Goal: Transaction & Acquisition: Purchase product/service

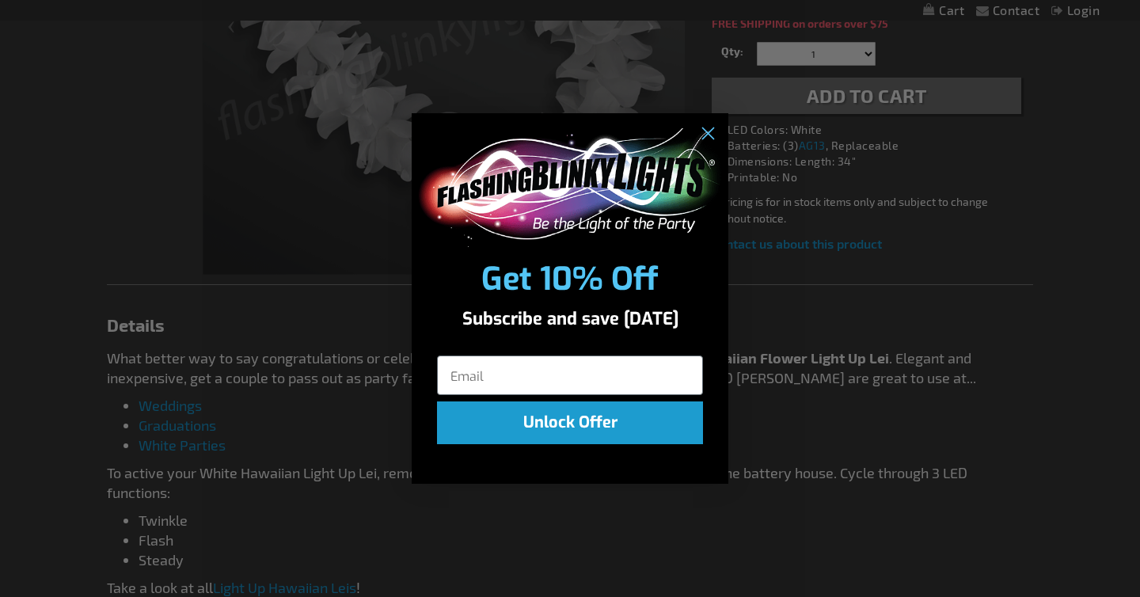
scroll to position [569, 0]
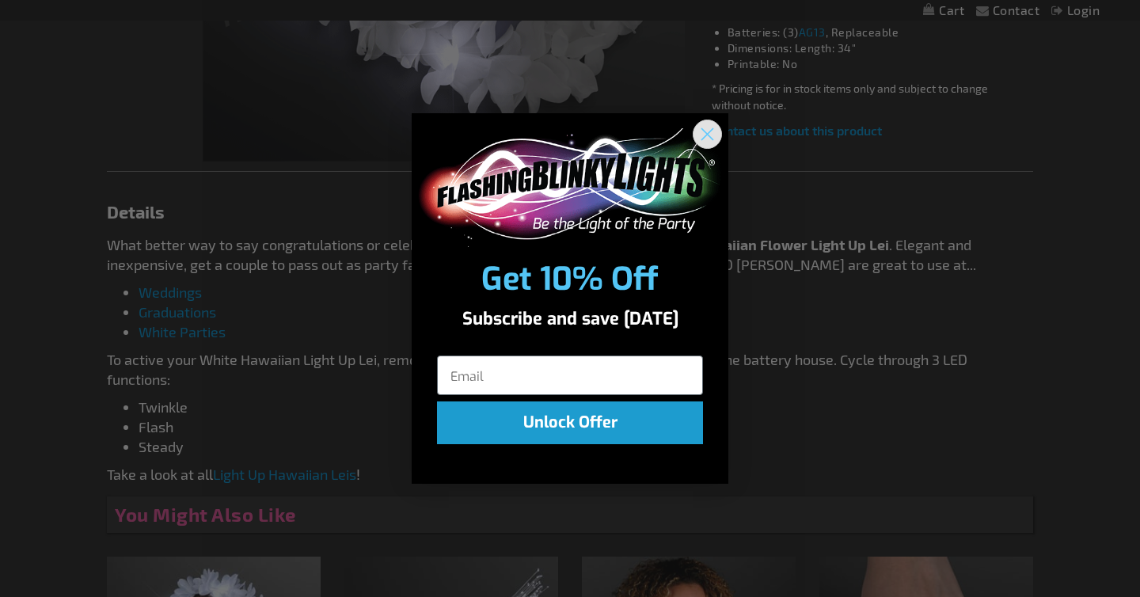
click at [708, 136] on circle "Close dialog" at bounding box center [708, 133] width 26 height 26
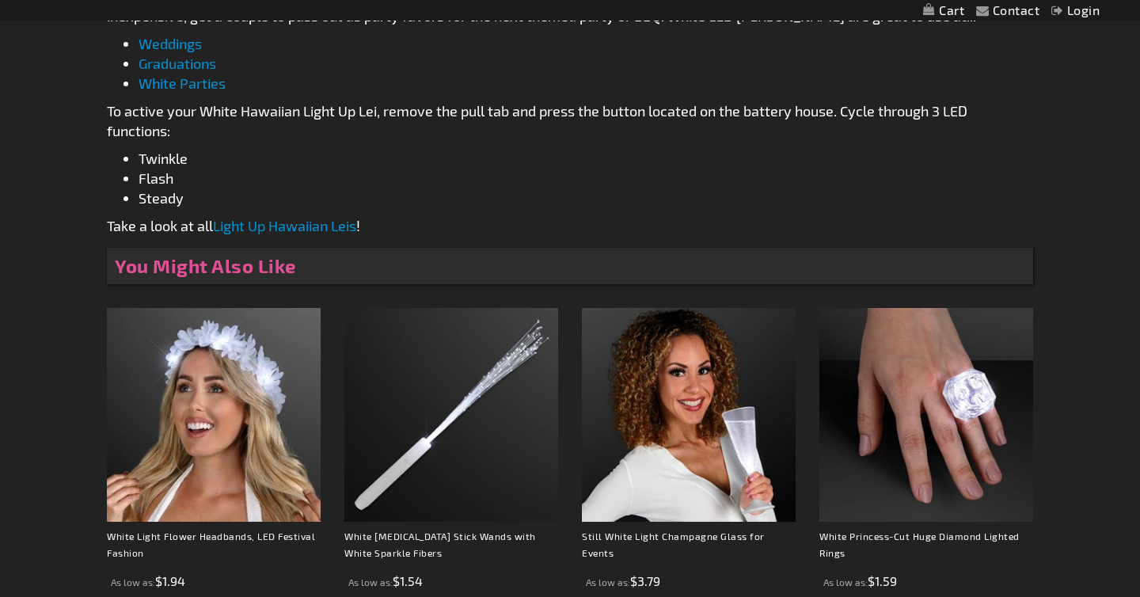
scroll to position [821, 0]
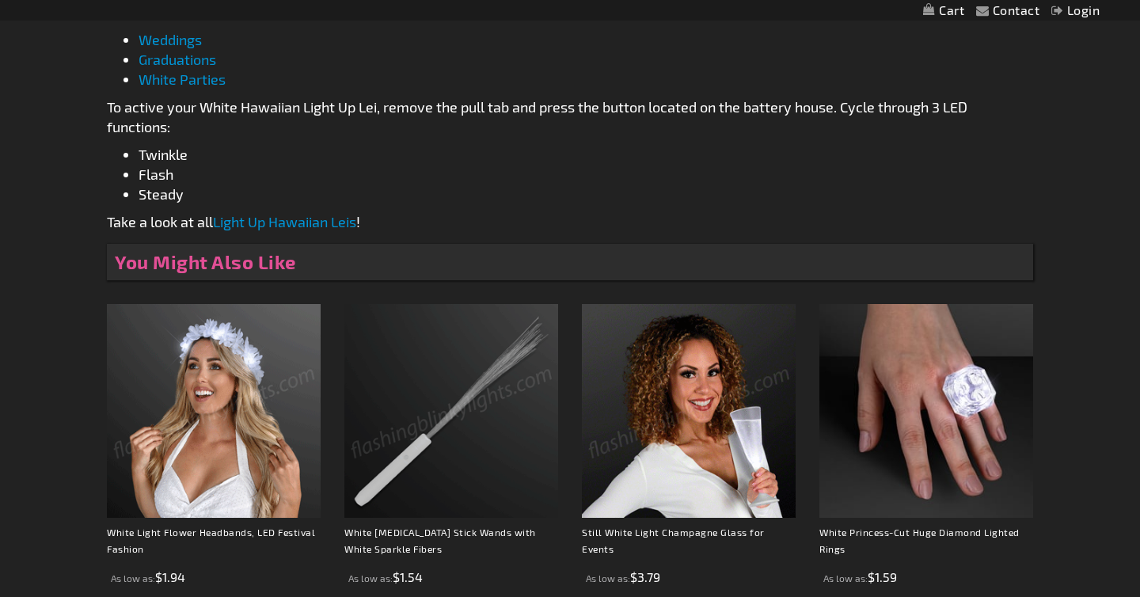
click at [272, 432] on img at bounding box center [214, 411] width 214 height 214
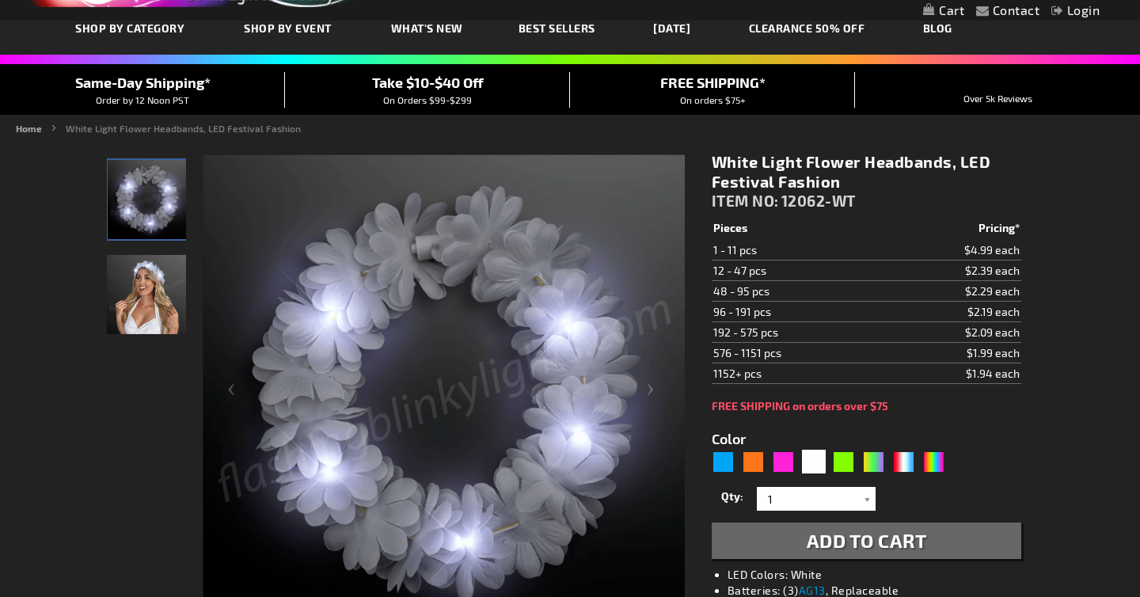
scroll to position [139, 0]
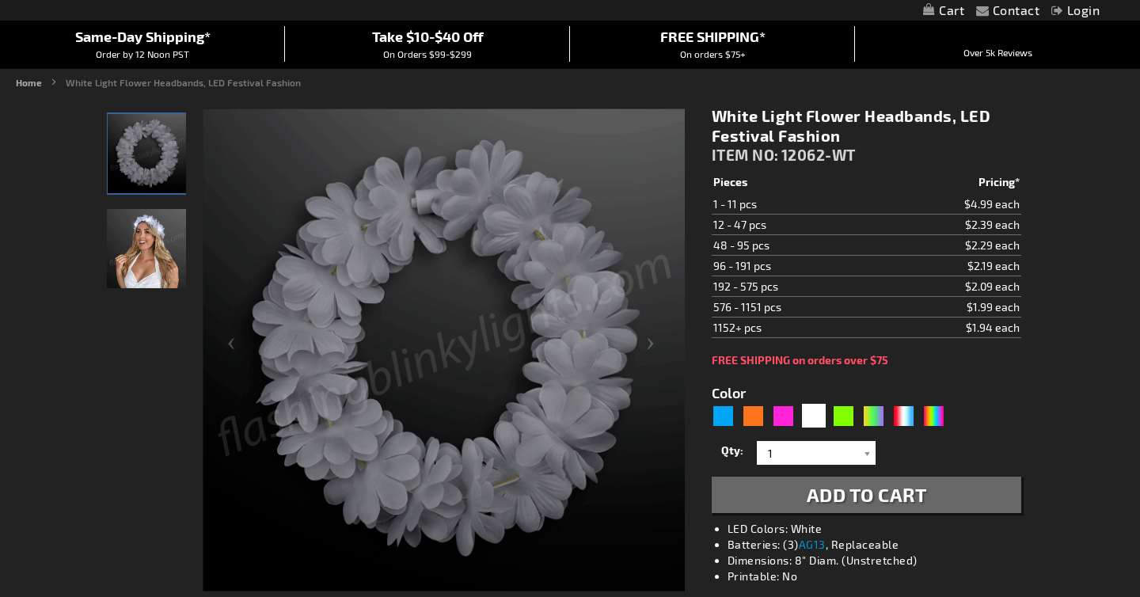
click at [729, 428] on div "5646" at bounding box center [832, 416] width 241 height 25
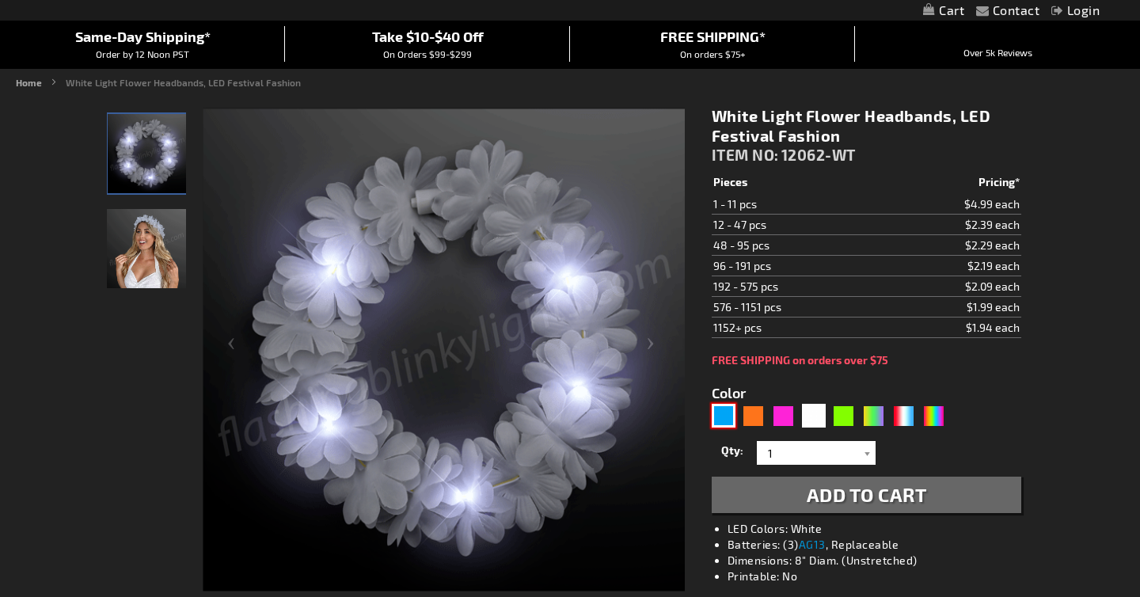
click at [726, 424] on div "Blue" at bounding box center [724, 416] width 24 height 24
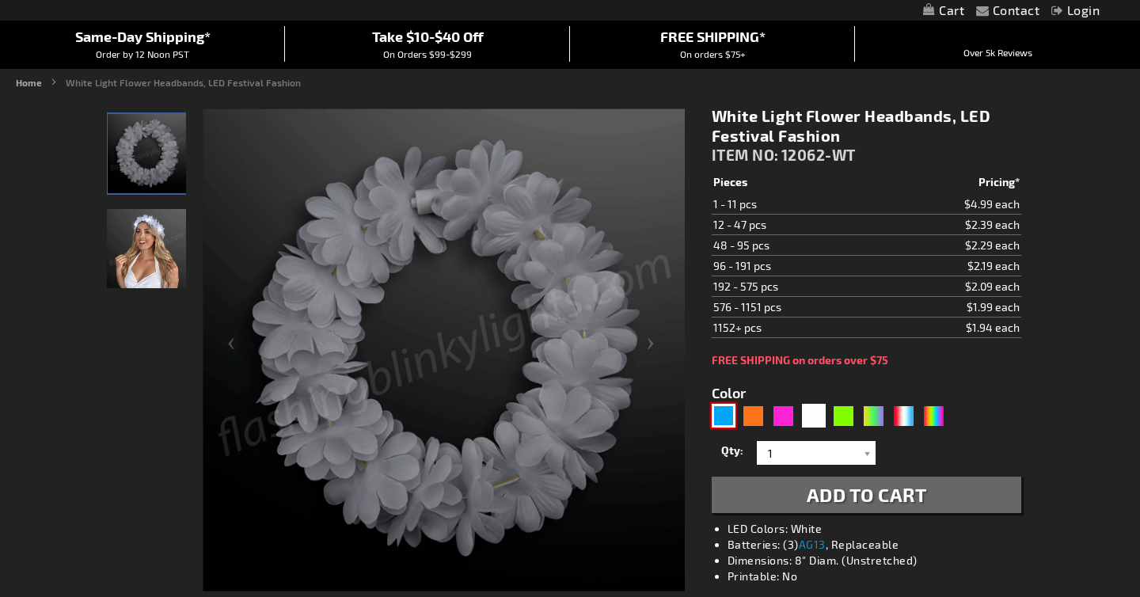
type input "5629"
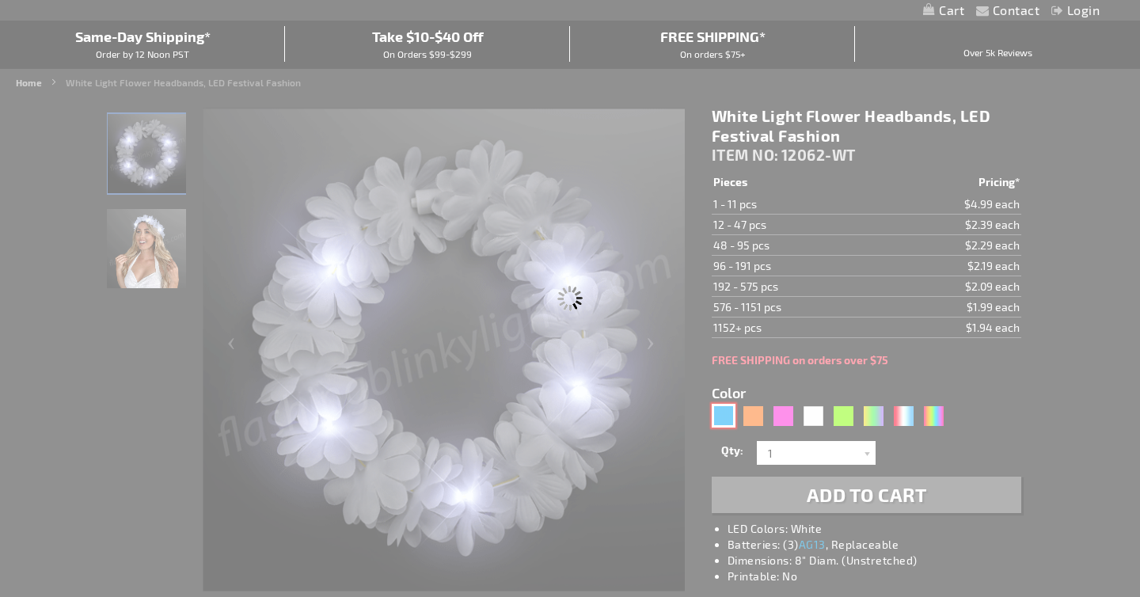
type input "12062-BL"
type input "Customize - Light Blue Flower Festival Crown, LED Stretchy Headband - ITEM NO: …"
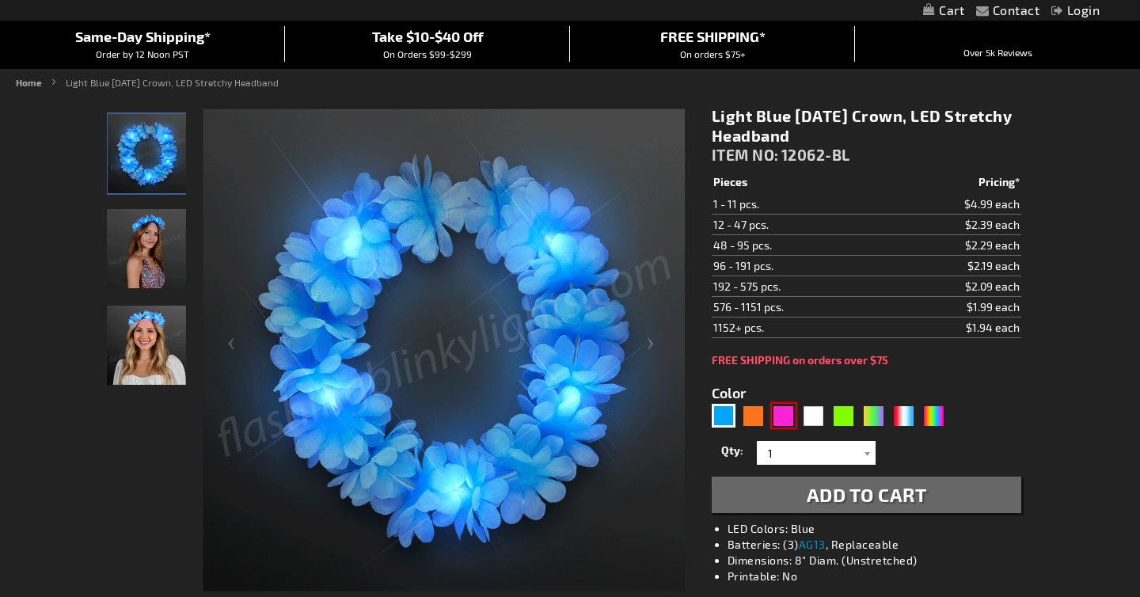
click at [792, 409] on div "Pink" at bounding box center [784, 416] width 24 height 24
type input "5639"
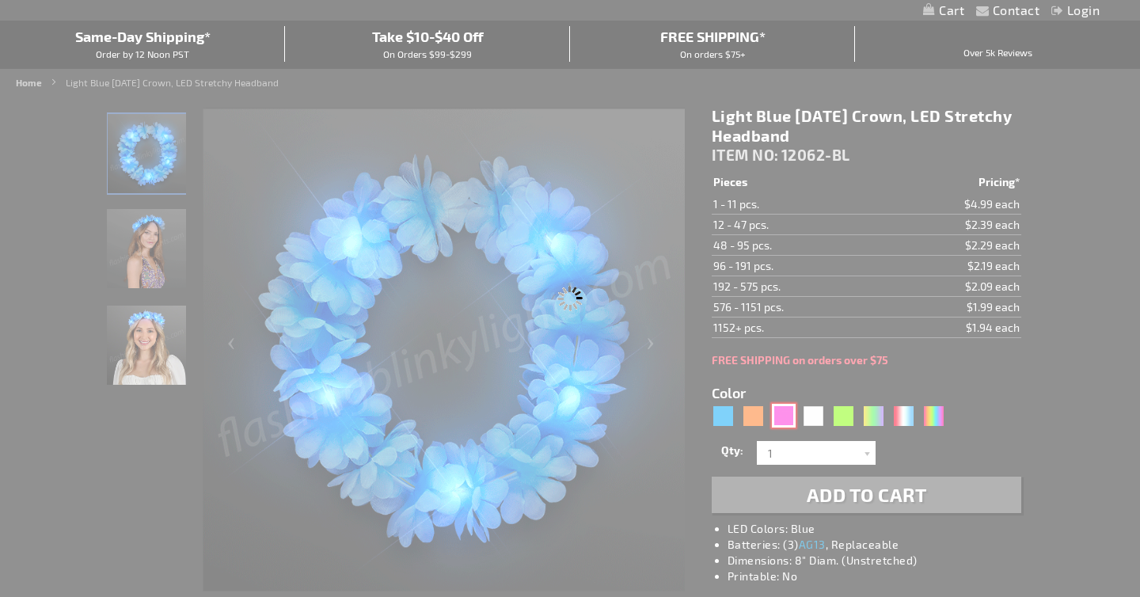
type input "12062-PK"
type input "Customize - Pink LED Flower Headbands, Light Up Festival Fashion - ITEM NO: 120…"
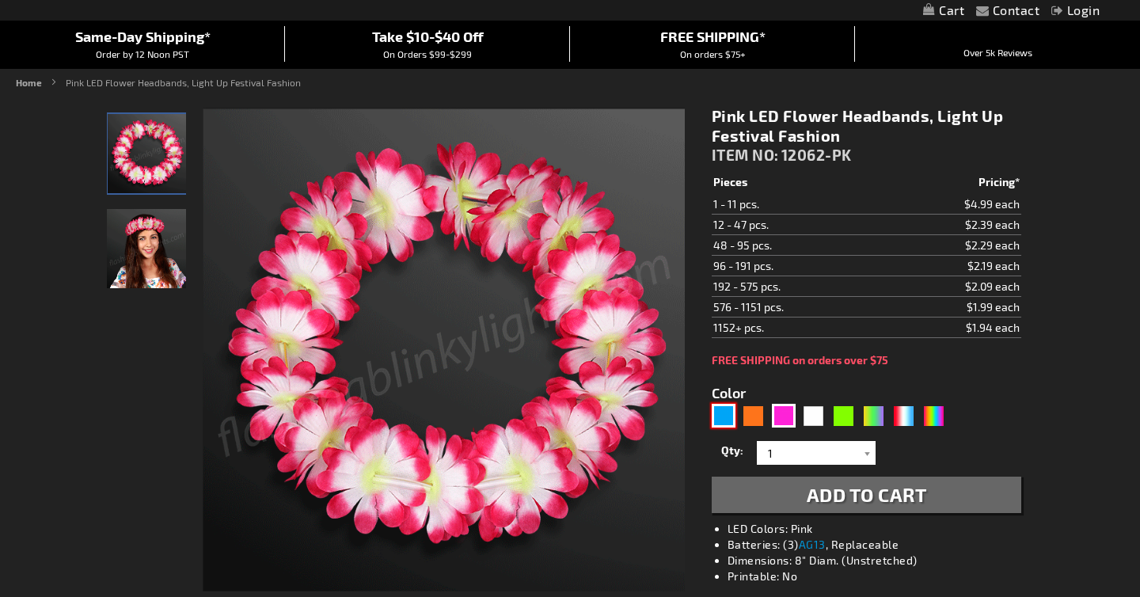
click at [727, 418] on div "Blue" at bounding box center [724, 416] width 24 height 24
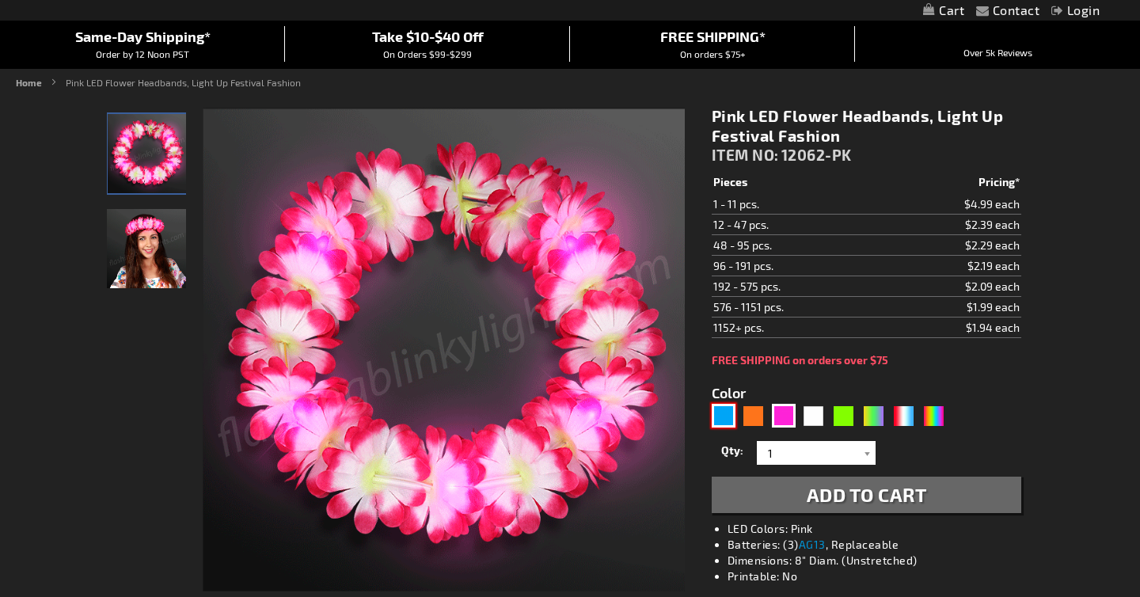
type input "5629"
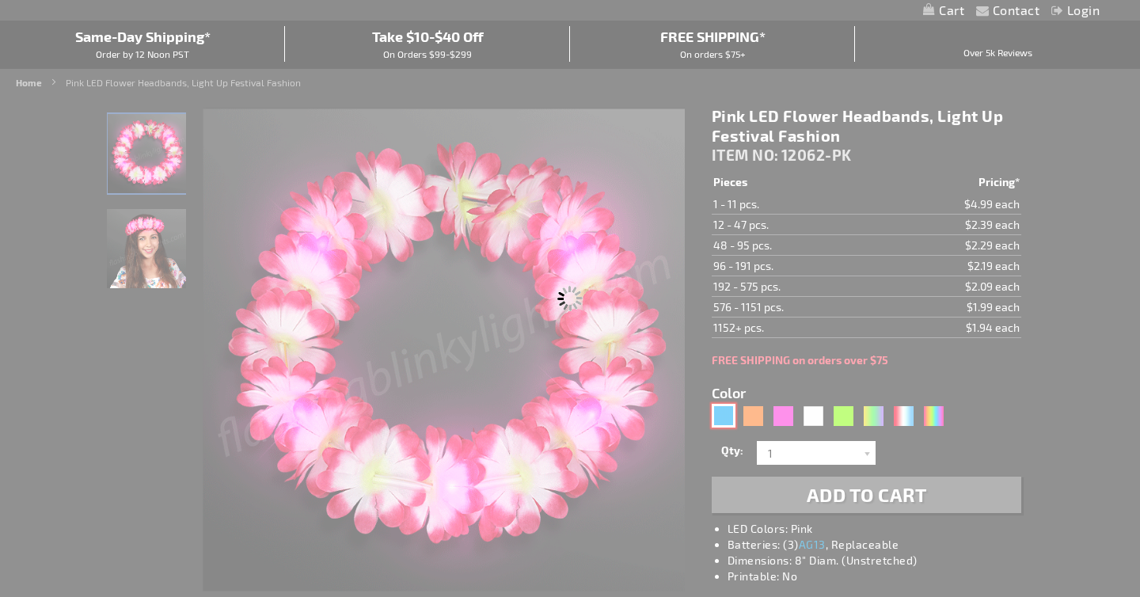
type input "12062-BL"
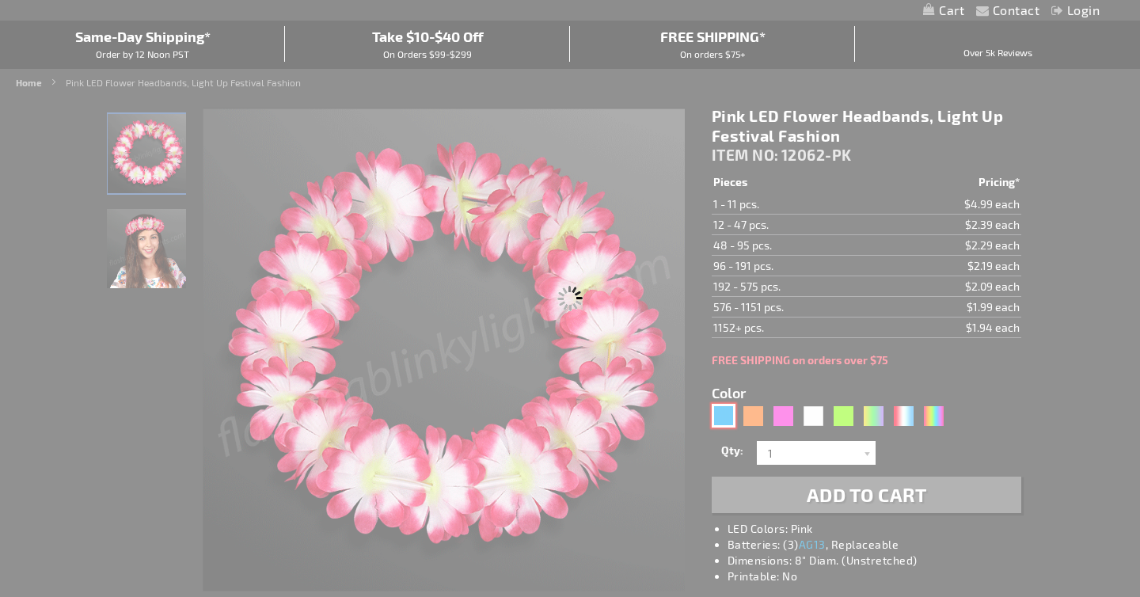
type input "Customize - Light Blue Flower Festival Crown, LED Stretchy Headband - ITEM NO: …"
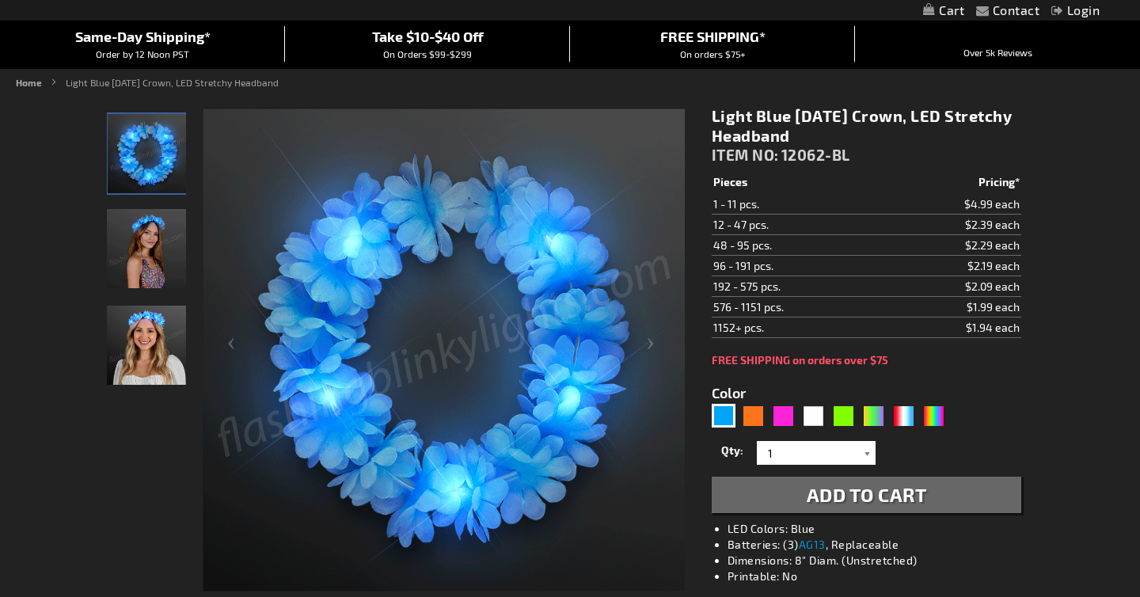
click at [860, 455] on div at bounding box center [868, 453] width 16 height 24
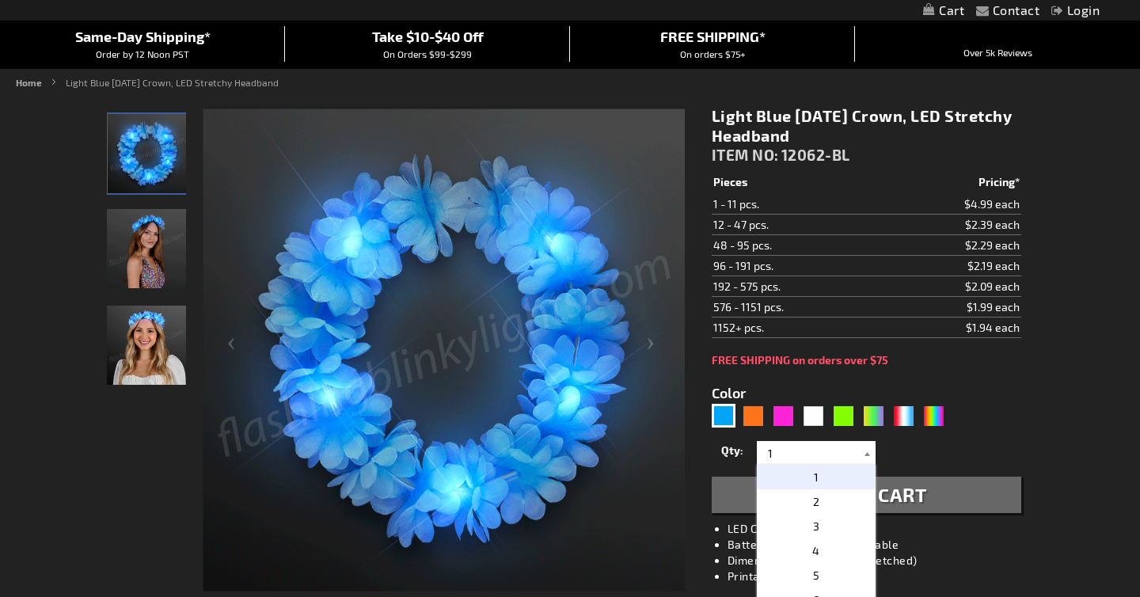
click at [860, 455] on div at bounding box center [868, 453] width 16 height 24
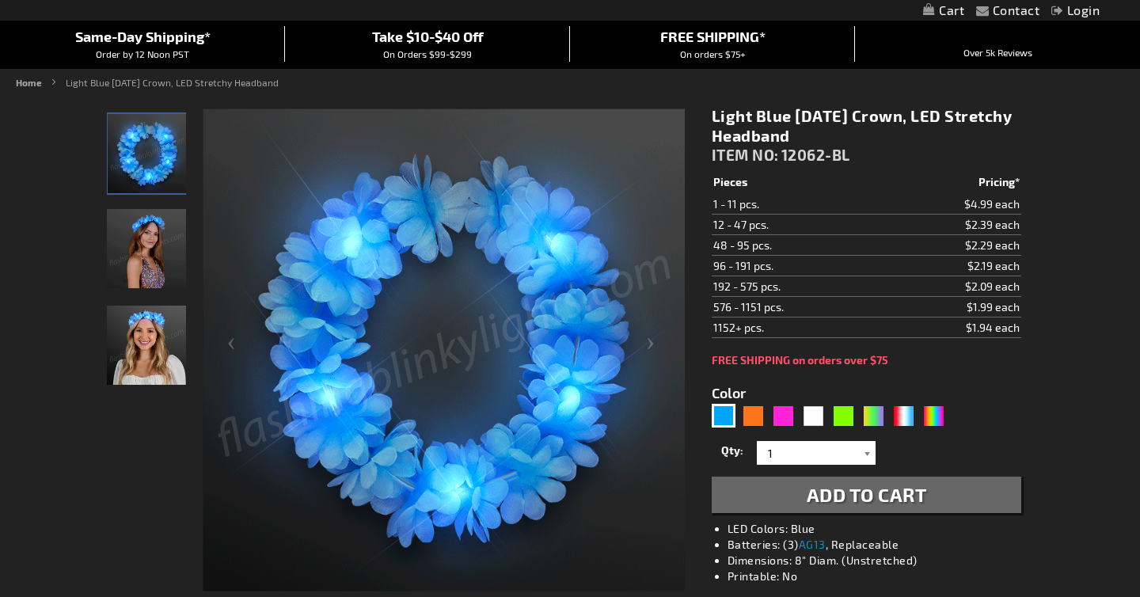
click at [860, 455] on div at bounding box center [868, 453] width 16 height 24
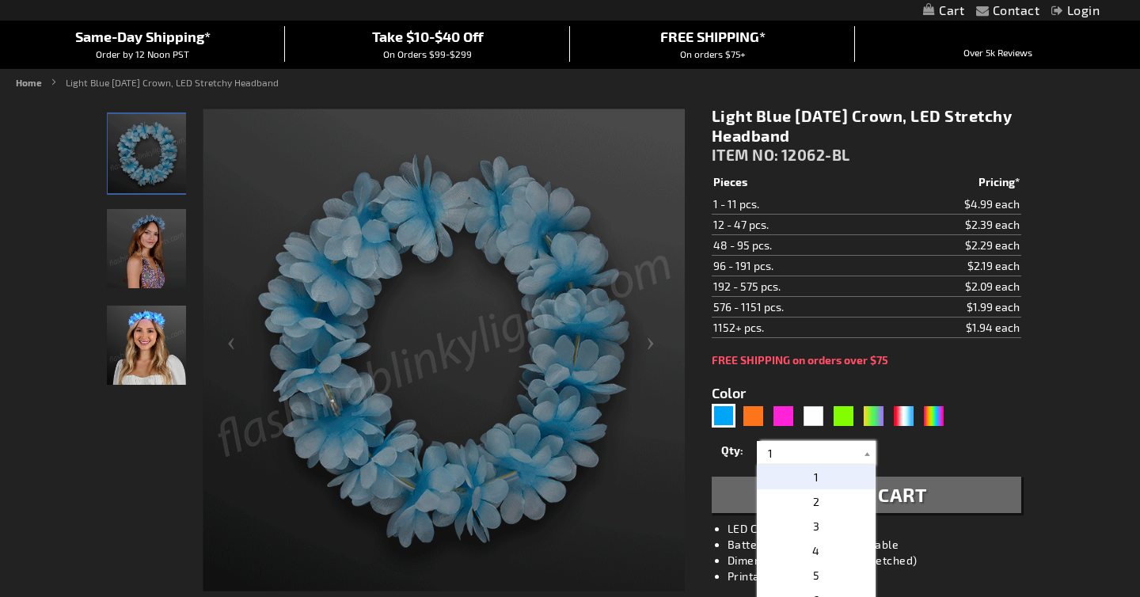
click at [840, 453] on input "1" at bounding box center [818, 453] width 115 height 24
click at [835, 454] on input "1" at bounding box center [818, 453] width 115 height 24
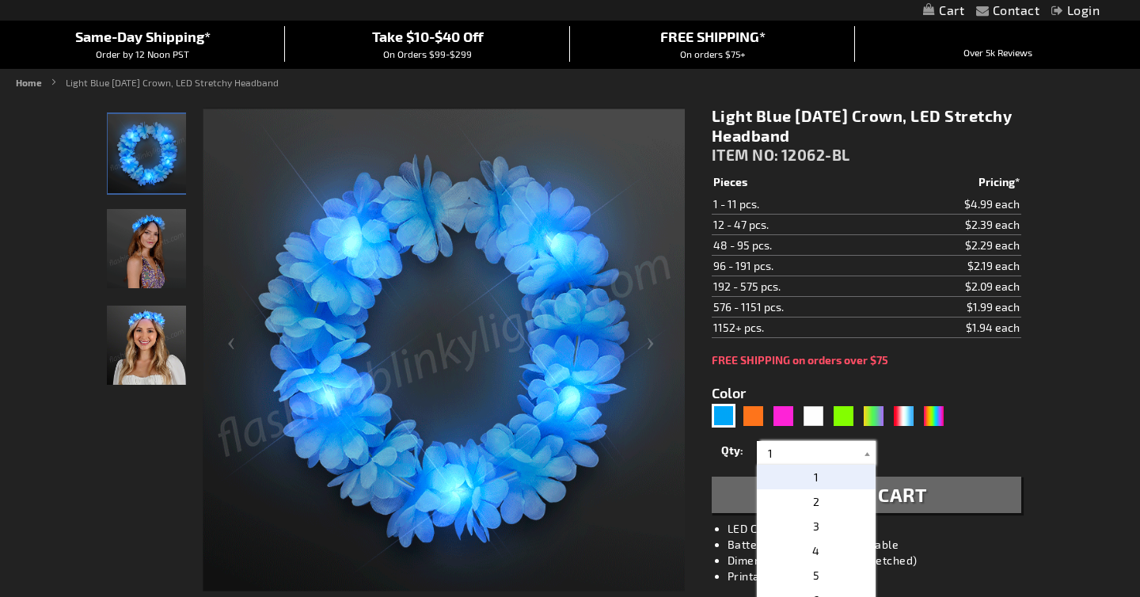
click at [835, 454] on input "1" at bounding box center [818, 453] width 115 height 24
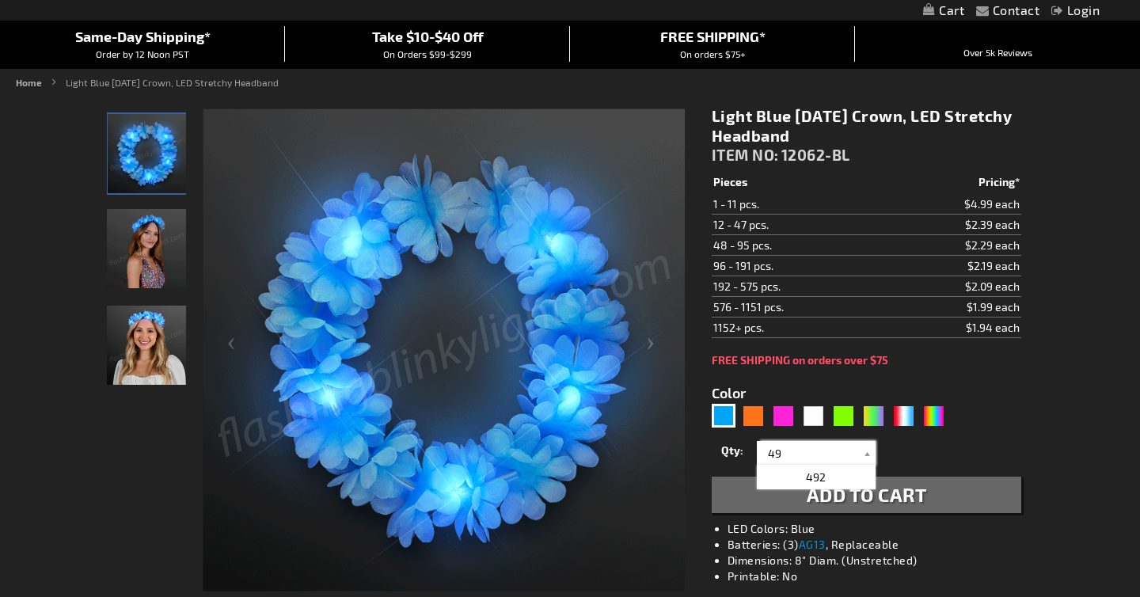
type input "49"
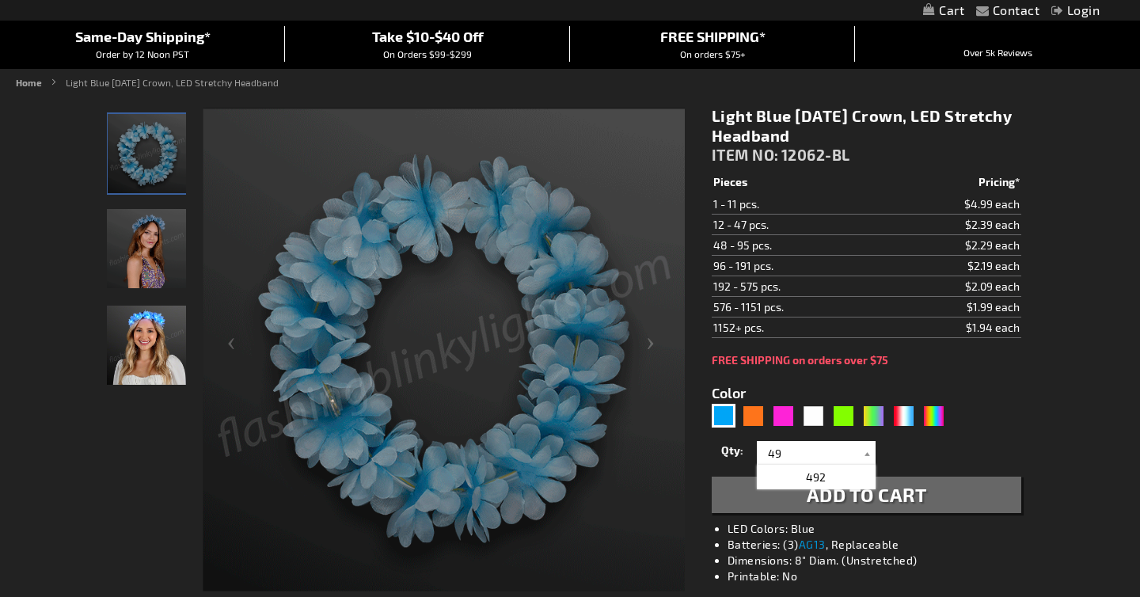
click at [926, 446] on div "Qty 1 2 3 4 5 6 7 8 9 10 11 12 24 36 48 60 72 84 96 108 120 132 144 156 168" at bounding box center [867, 453] width 310 height 32
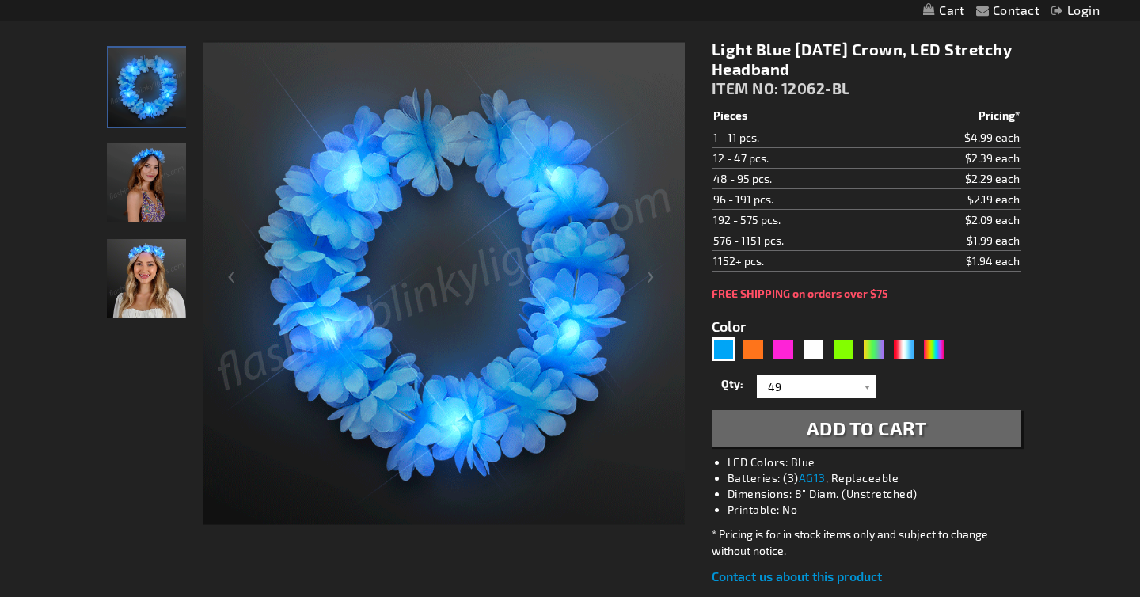
scroll to position [219, 0]
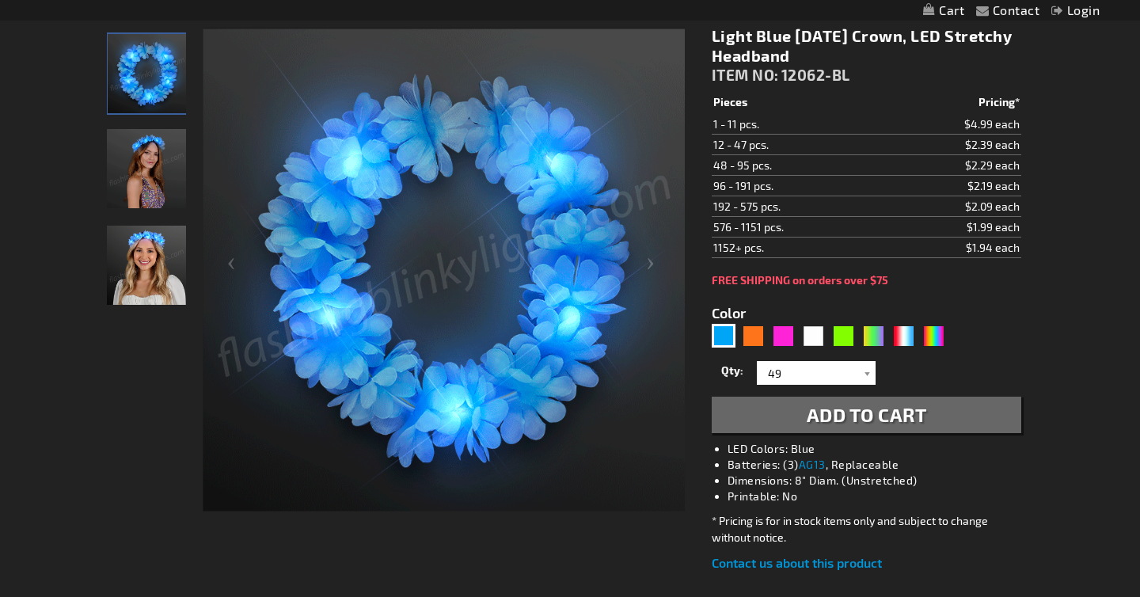
click at [896, 424] on span "Add to Cart" at bounding box center [867, 414] width 120 height 23
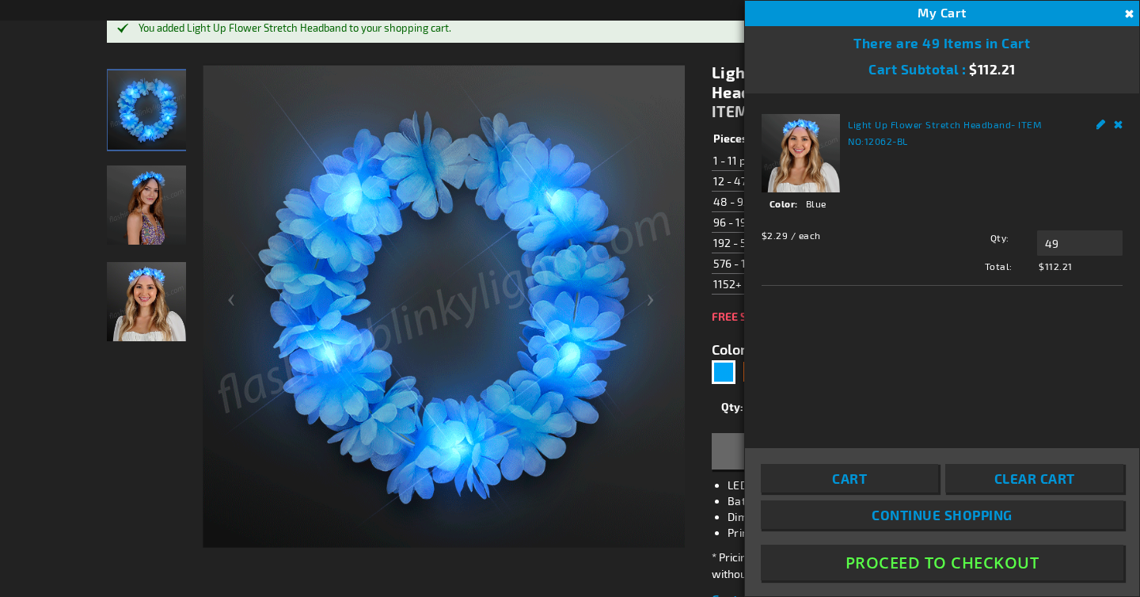
click at [1126, 10] on button "Close" at bounding box center [1127, 14] width 17 height 17
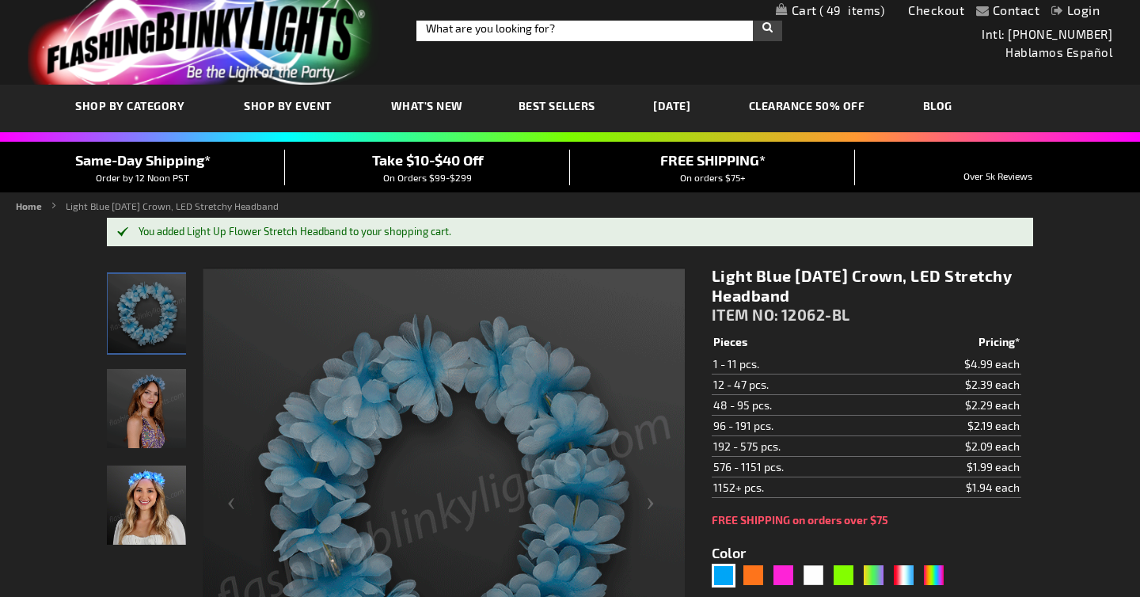
scroll to position [0, 0]
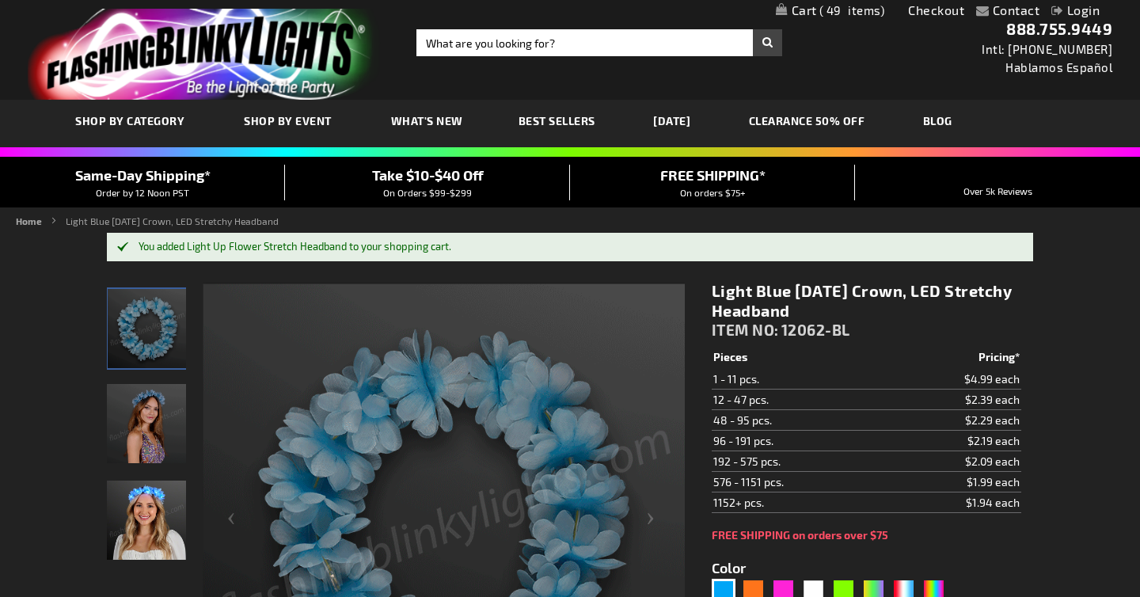
click at [559, 116] on span "Best Sellers" at bounding box center [557, 120] width 77 height 13
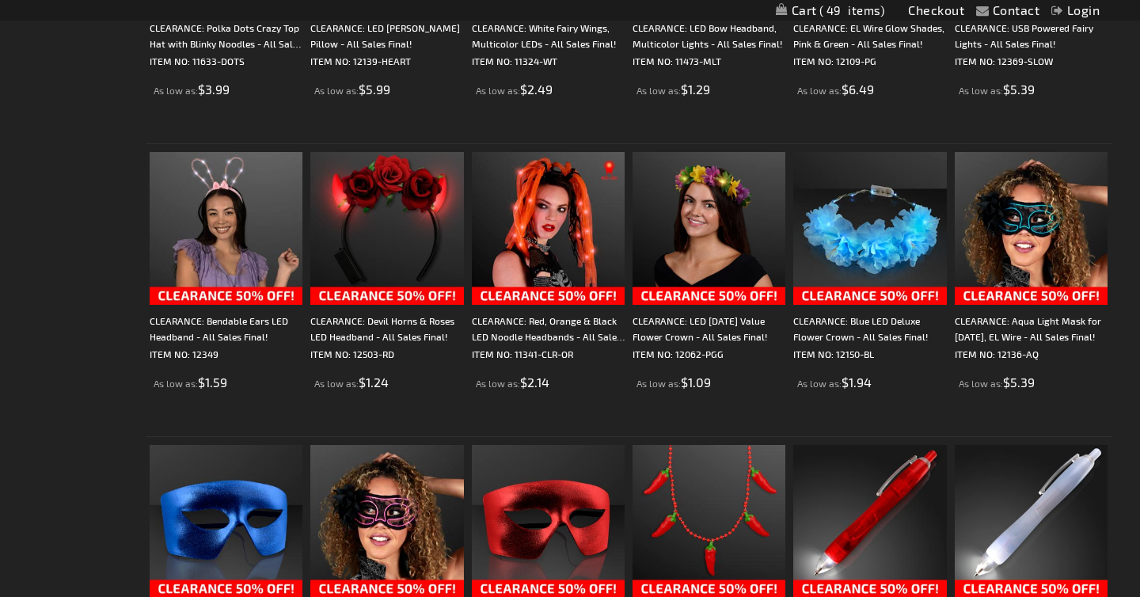
scroll to position [1102, 0]
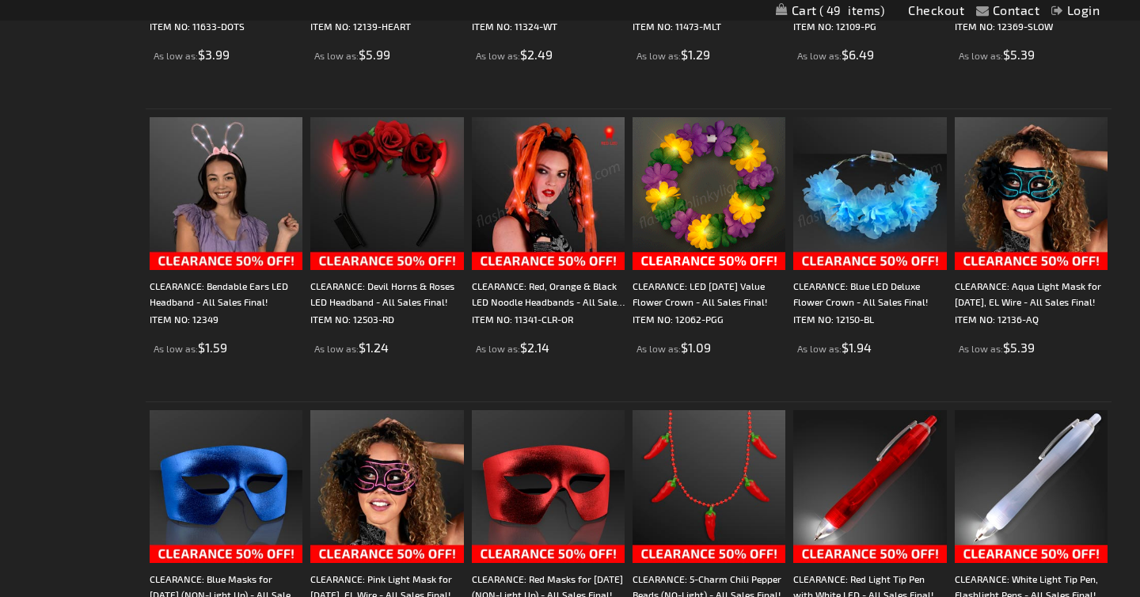
click at [860, 207] on img at bounding box center [870, 193] width 153 height 153
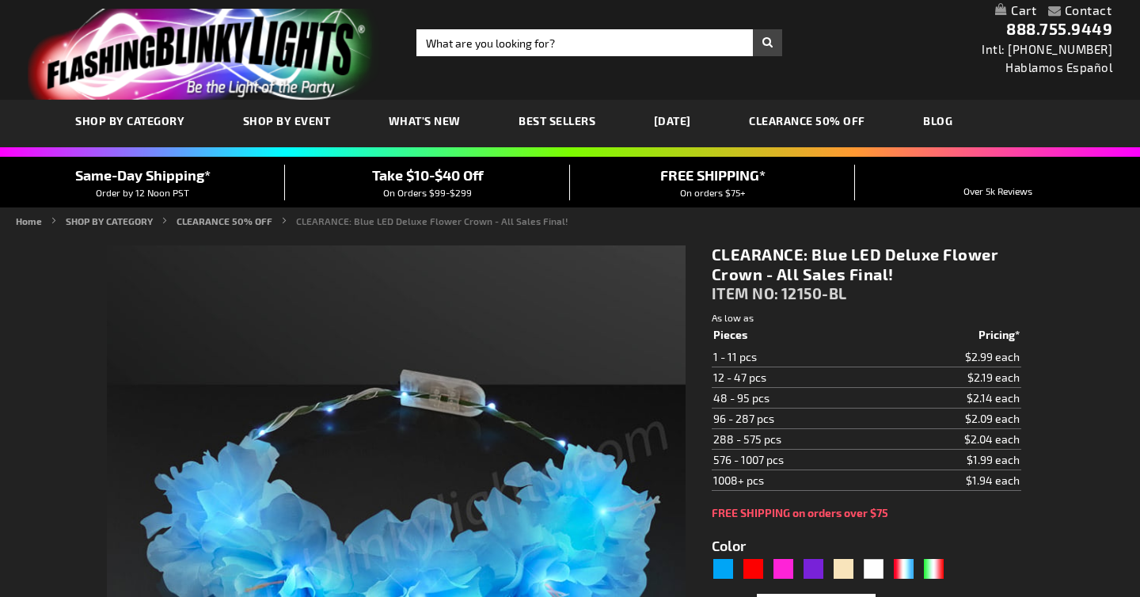
type input "5629"
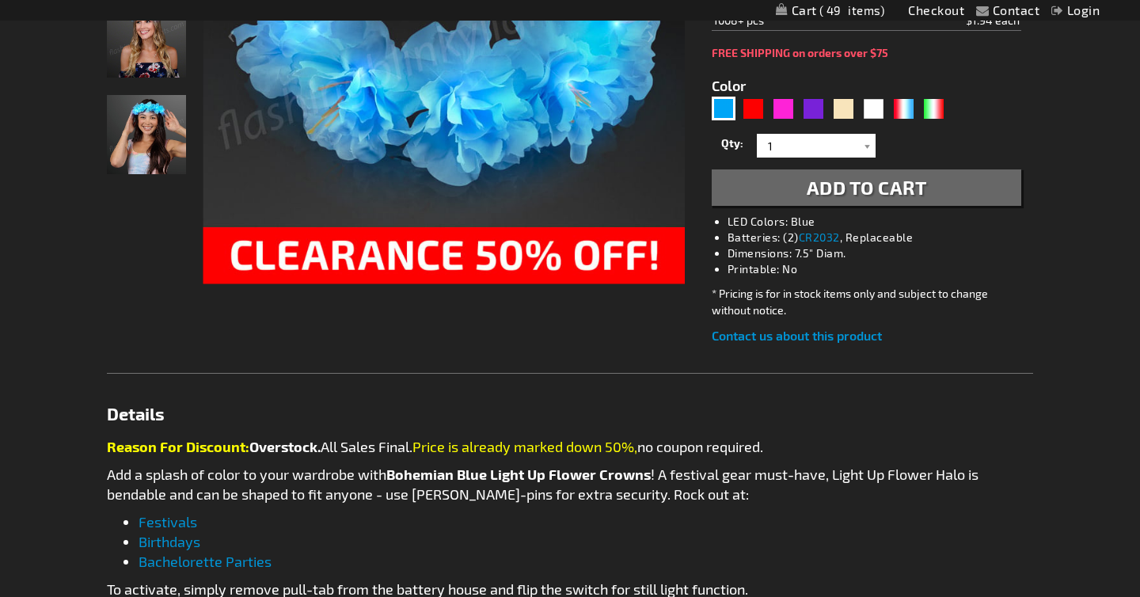
scroll to position [281, 0]
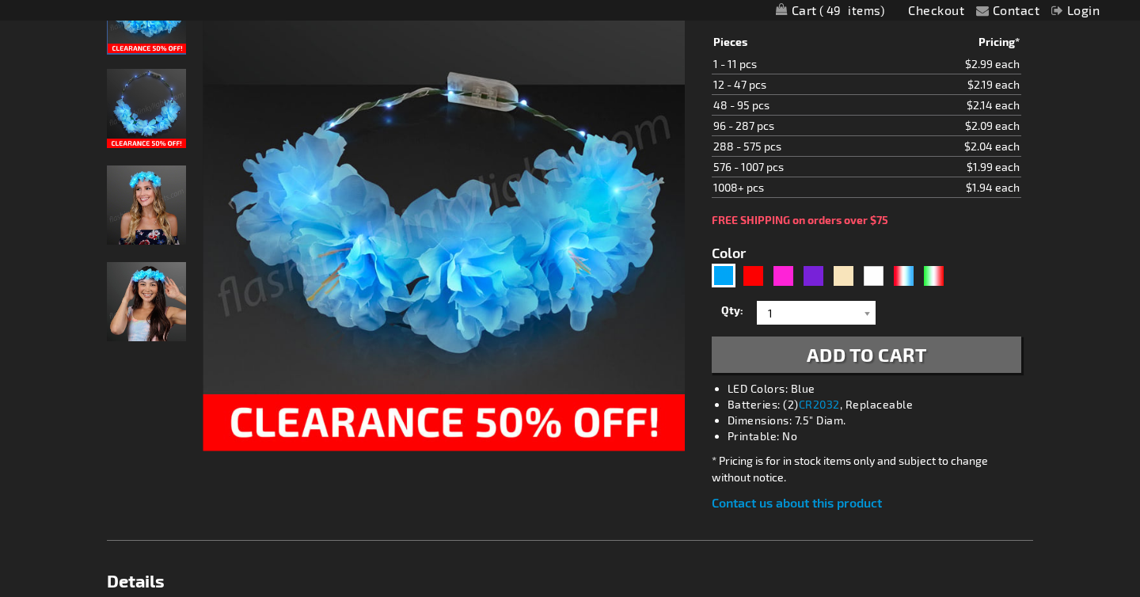
click at [159, 301] on img "CLEARANCE: Blue LED Deluxe Flower Crown - All Sales Final!" at bounding box center [146, 301] width 79 height 79
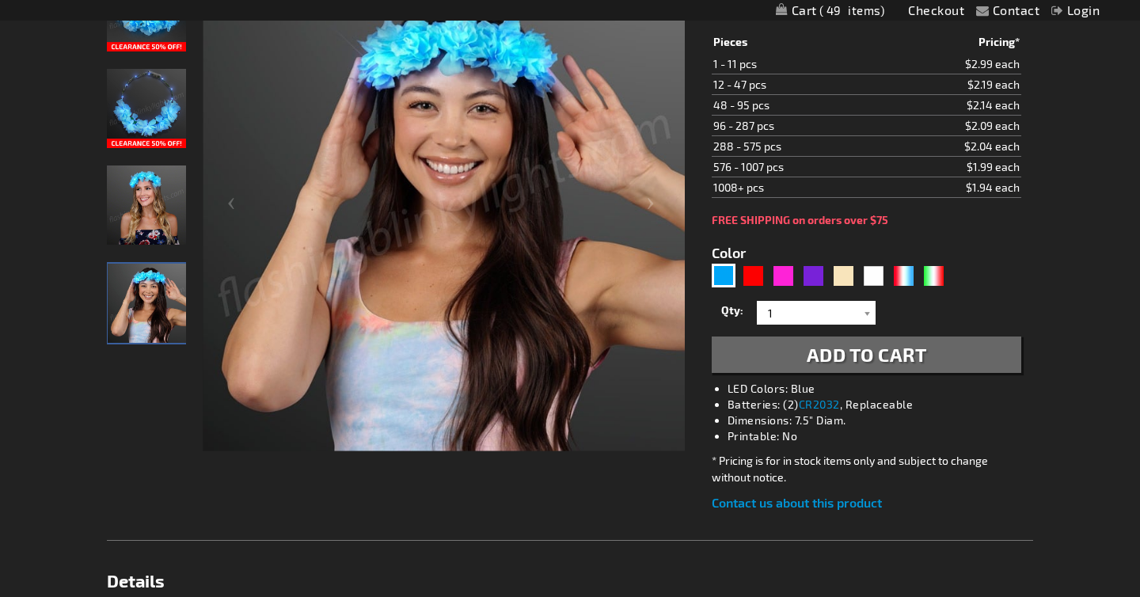
click at [154, 230] on img "Female wearing Blue LED Light Up Flower Crown Headband" at bounding box center [146, 205] width 79 height 79
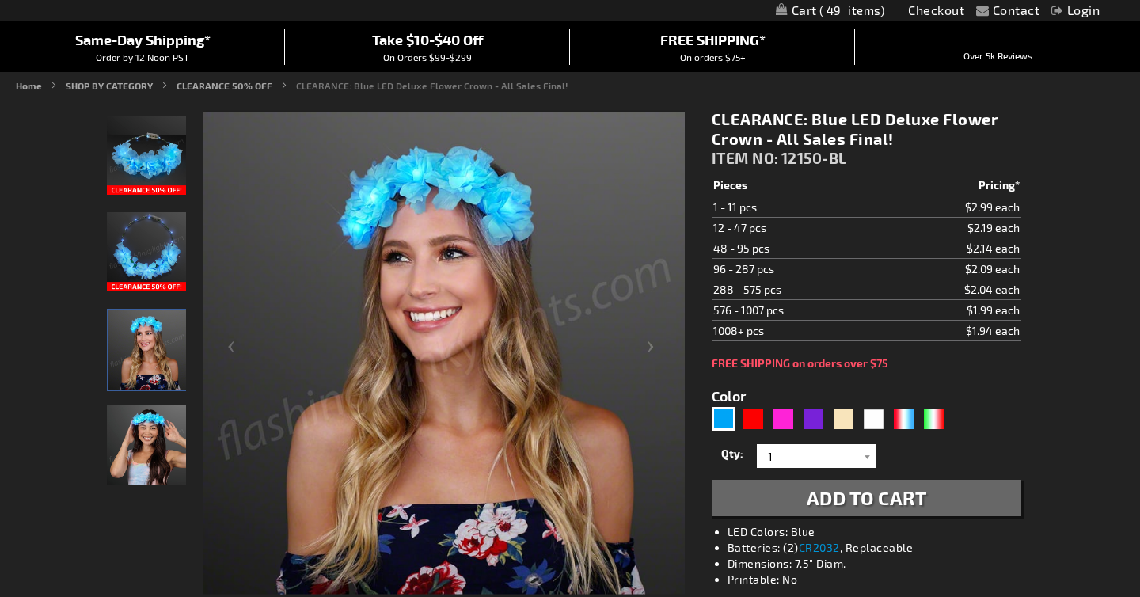
scroll to position [136, 0]
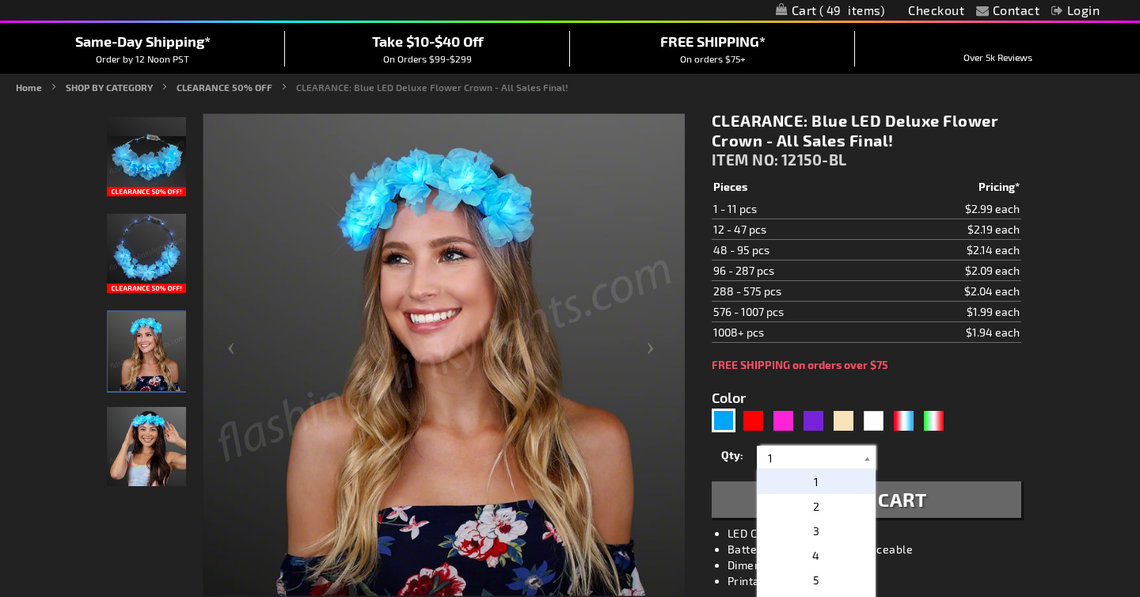
click at [853, 461] on input "1" at bounding box center [818, 458] width 115 height 24
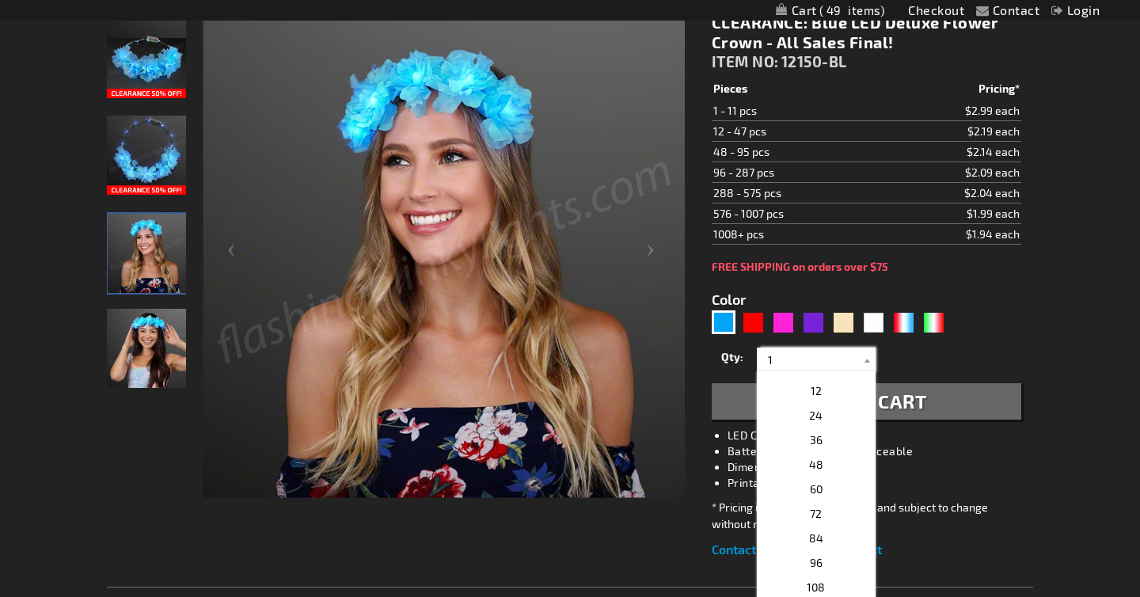
scroll to position [252, 0]
click at [841, 478] on p "48" at bounding box center [816, 475] width 119 height 25
type input "48"
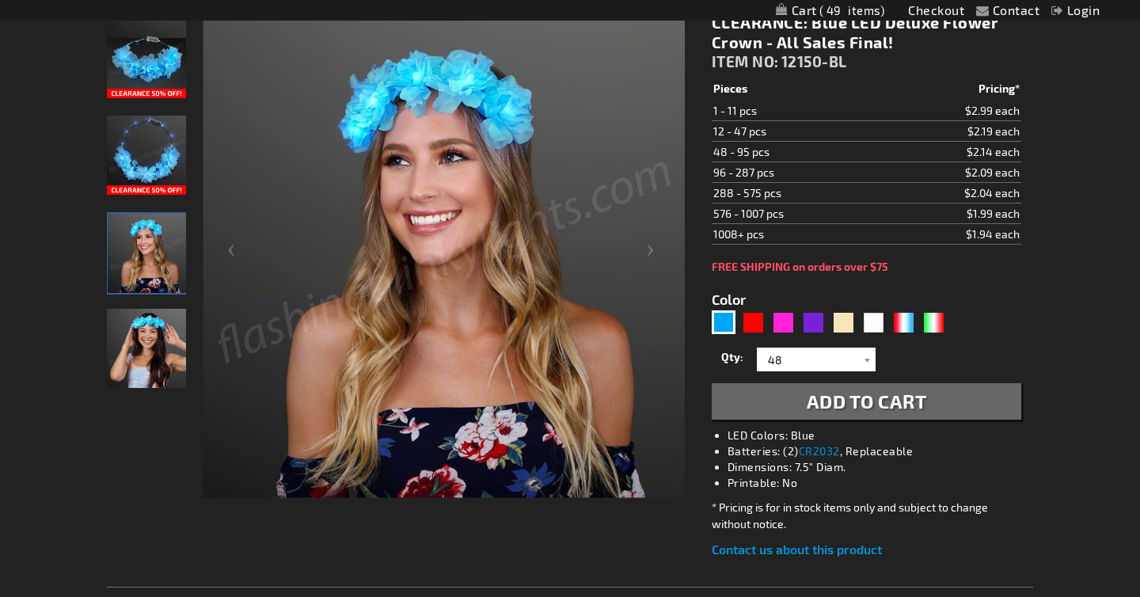
click at [839, 403] on span "Add to Cart" at bounding box center [867, 401] width 120 height 23
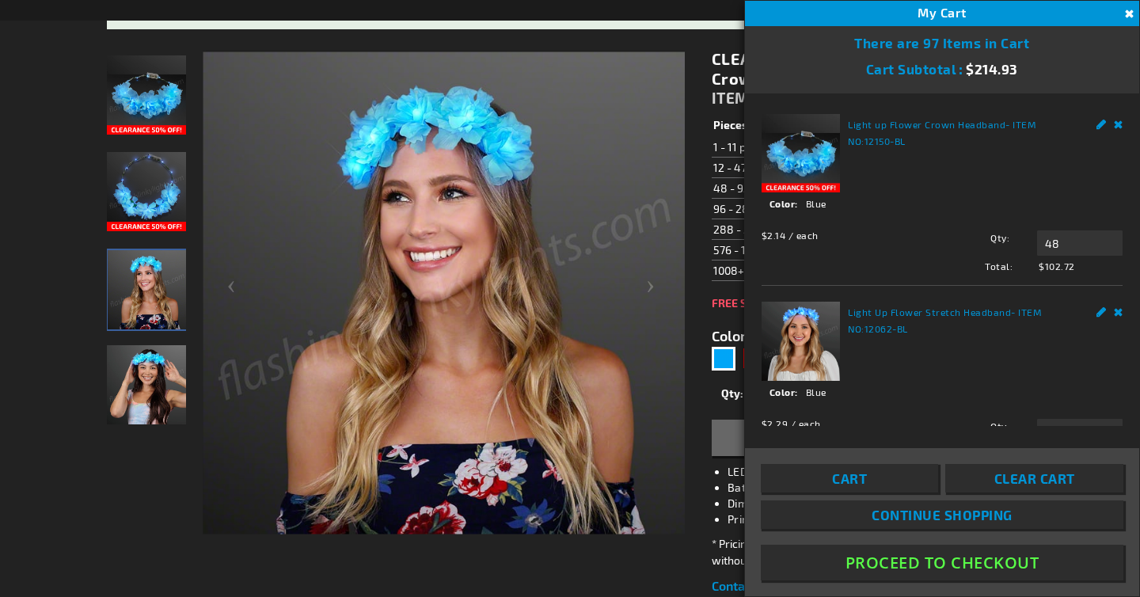
click at [915, 251] on div "$2.14 / each Total: $102.72 Qty 48 Update" at bounding box center [942, 248] width 361 height 51
click at [1132, 7] on button "Close" at bounding box center [1127, 14] width 17 height 17
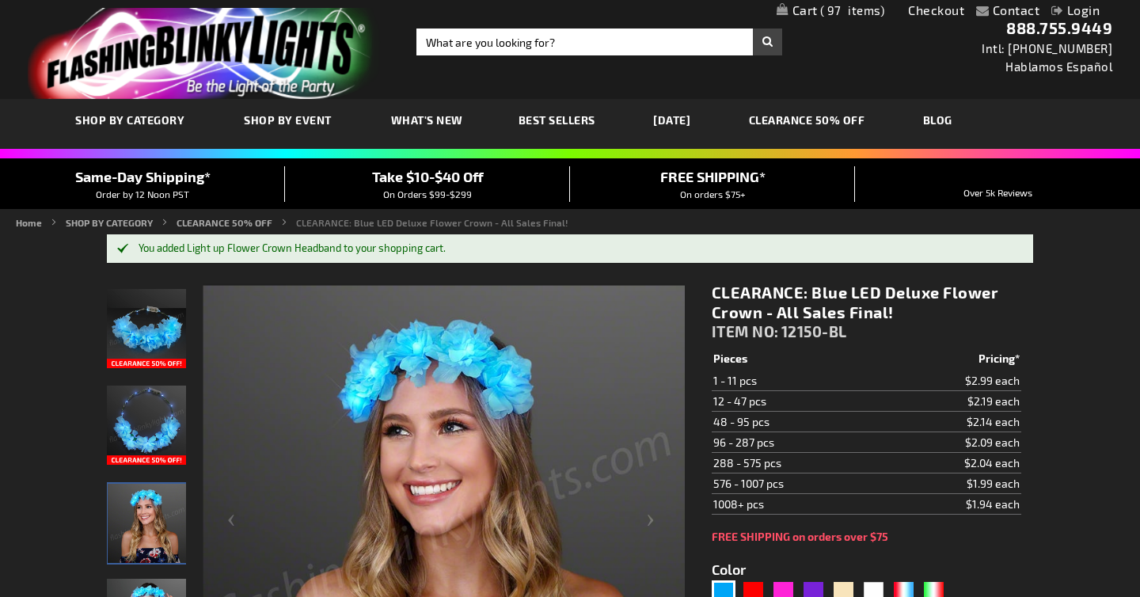
scroll to position [0, 0]
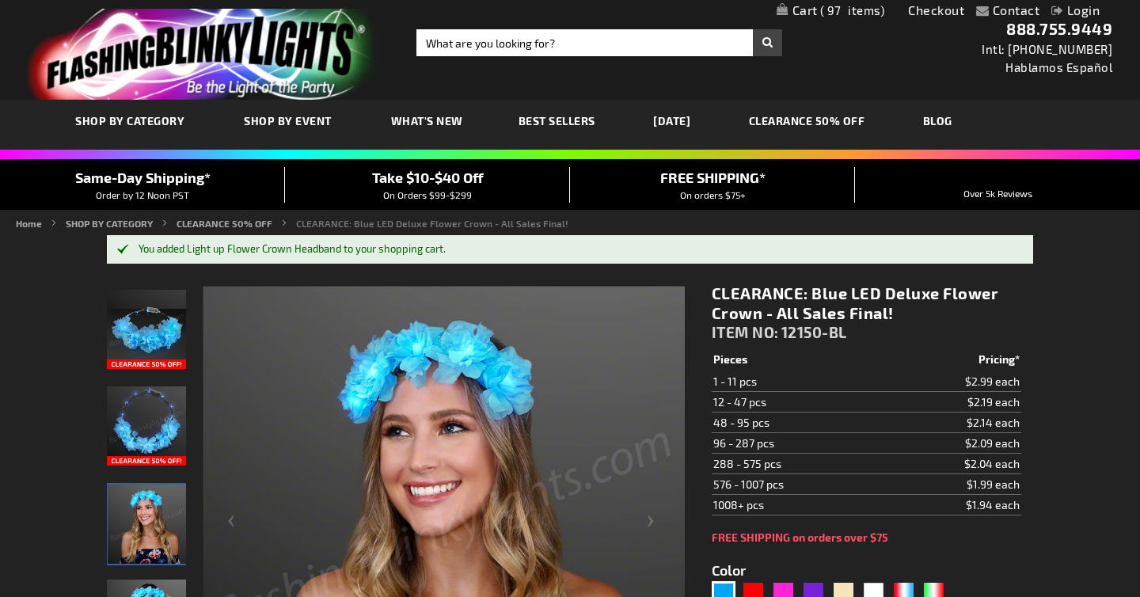
click at [801, 119] on link "CLEARANCE 50% OFF" at bounding box center [807, 120] width 140 height 53
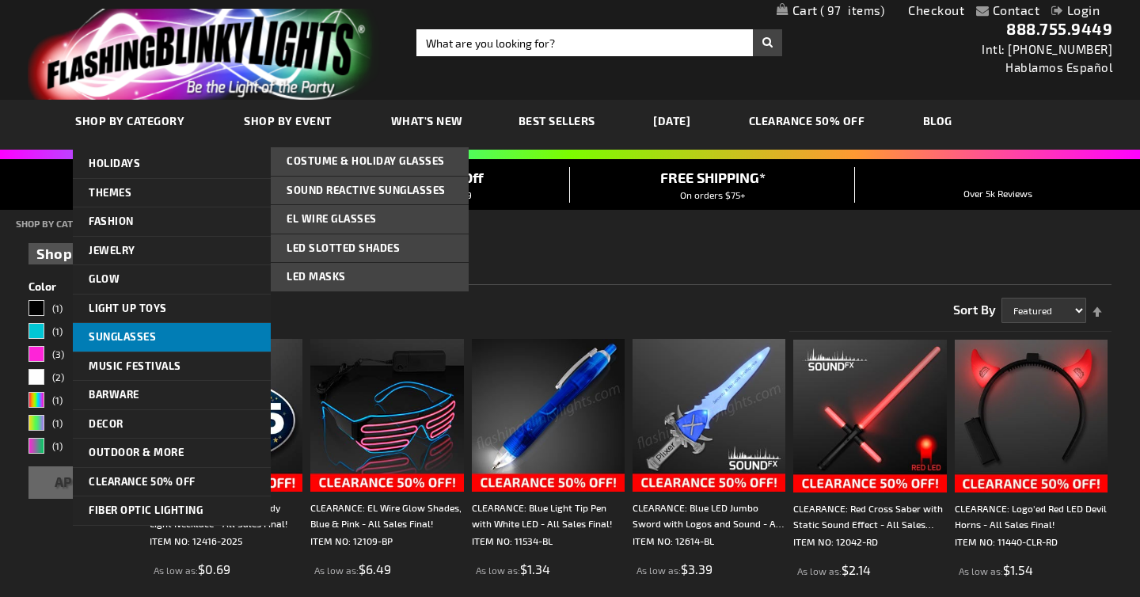
click at [166, 335] on link "Sunglasses" at bounding box center [172, 337] width 198 height 29
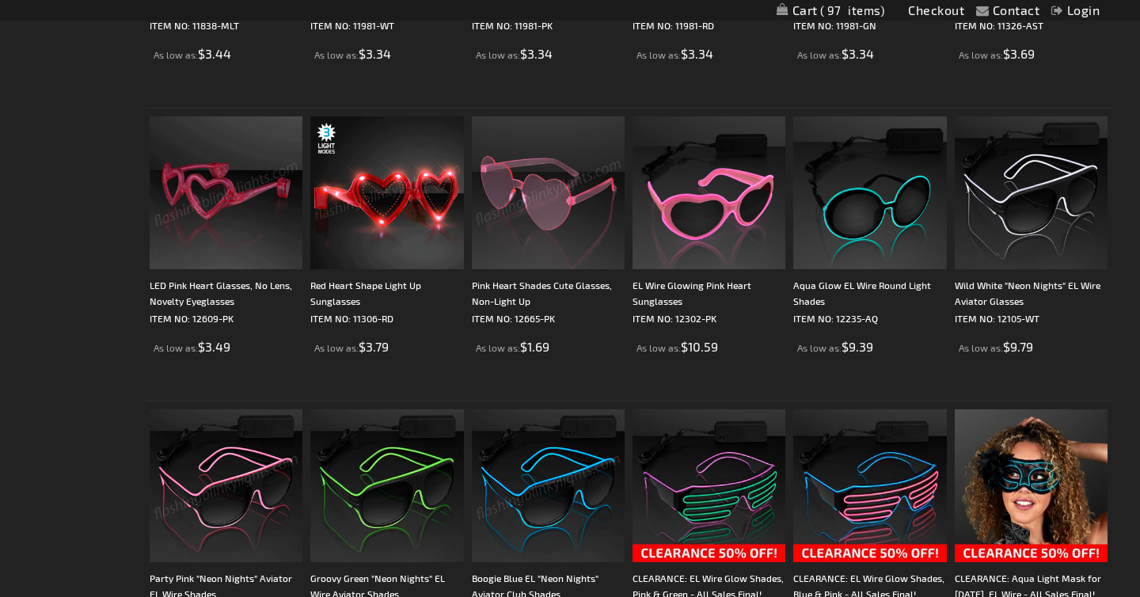
scroll to position [1098, 0]
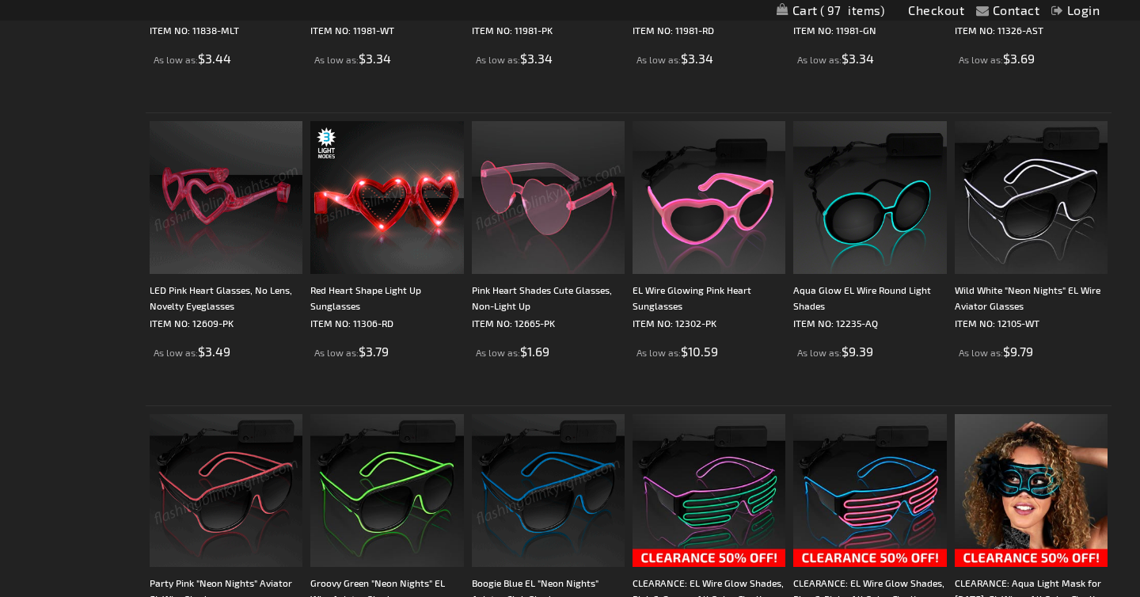
click at [233, 203] on img at bounding box center [226, 197] width 153 height 153
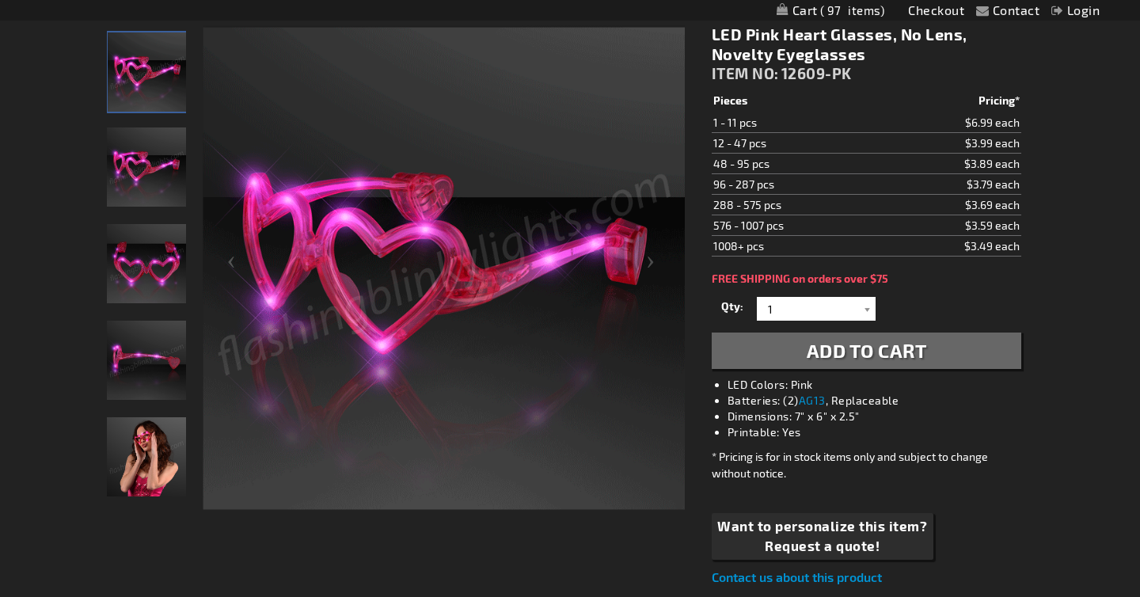
scroll to position [143, 0]
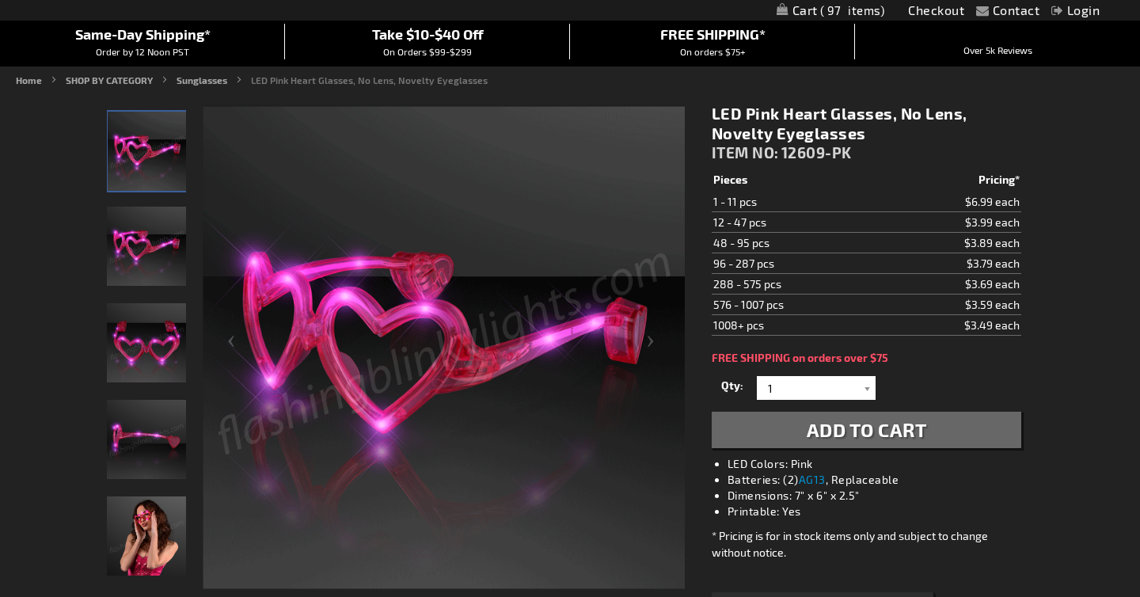
click at [175, 527] on img "Woman wearing LED Pink Heart Glasses, No Lens, Novelty Eyeglasses" at bounding box center [146, 536] width 79 height 79
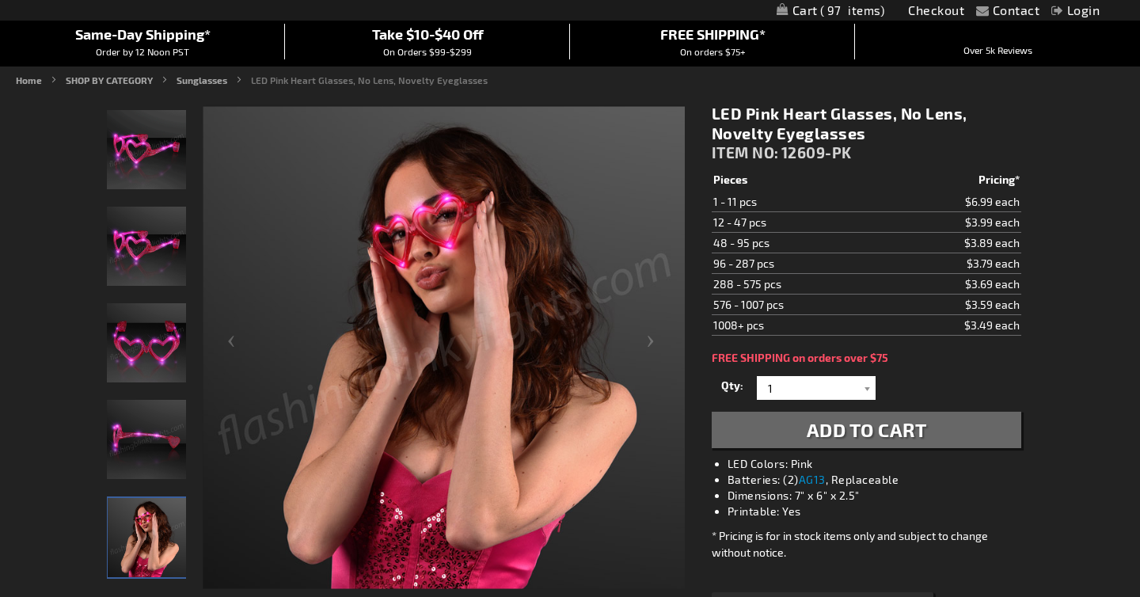
click at [181, 428] on img "LED Pink Heart Glasses, No Lens, Novelty Eyeglasses" at bounding box center [146, 439] width 79 height 79
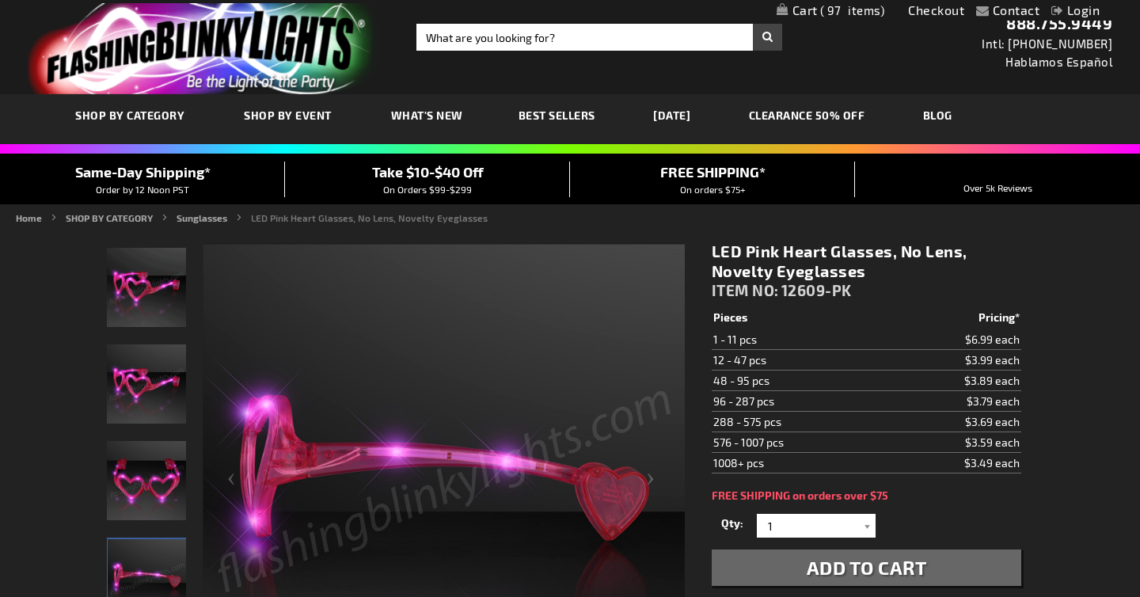
scroll to position [0, 0]
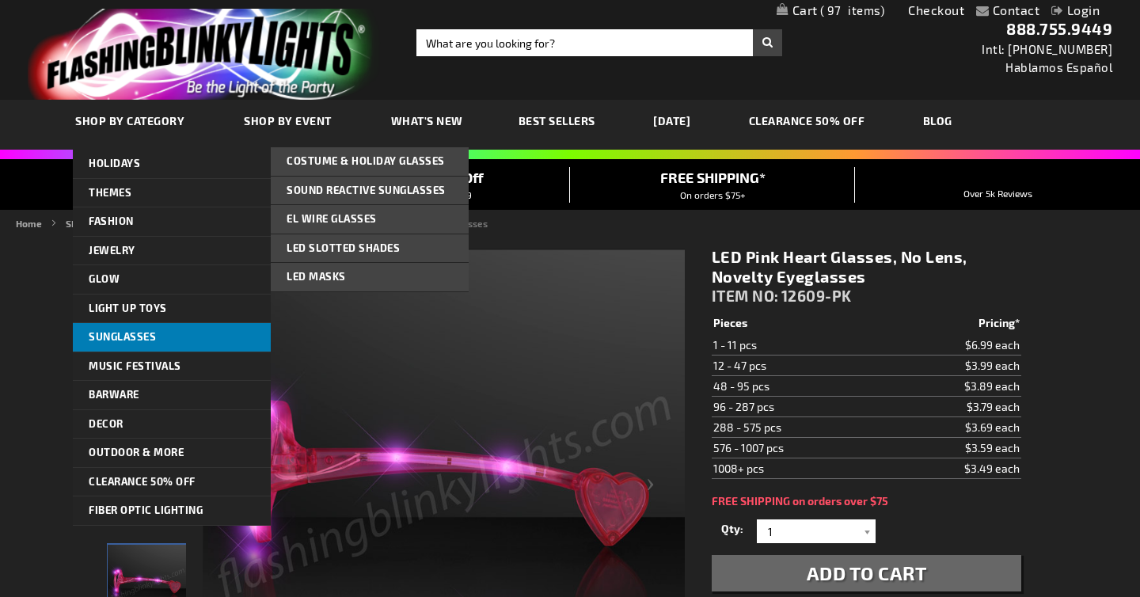
click at [191, 333] on link "Sunglasses" at bounding box center [172, 337] width 198 height 29
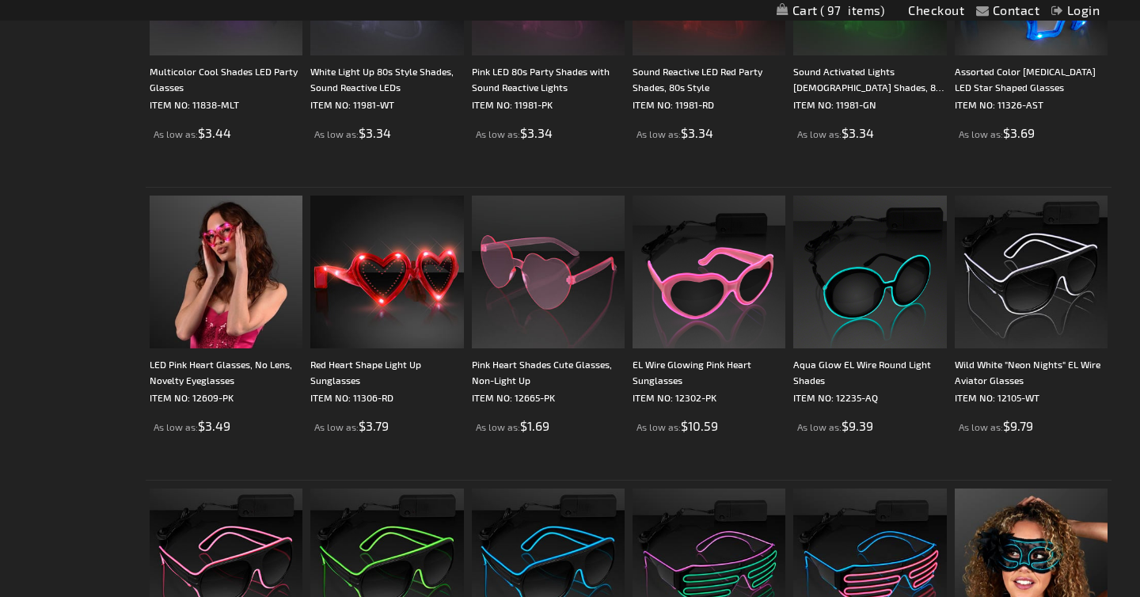
scroll to position [1026, 0]
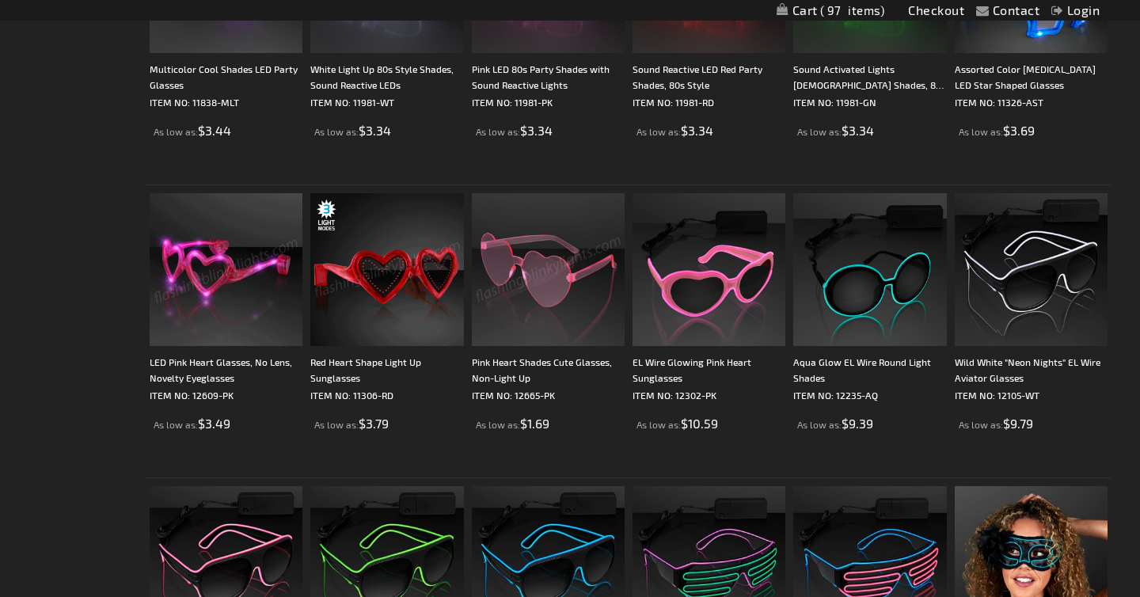
click at [551, 300] on img at bounding box center [548, 269] width 153 height 153
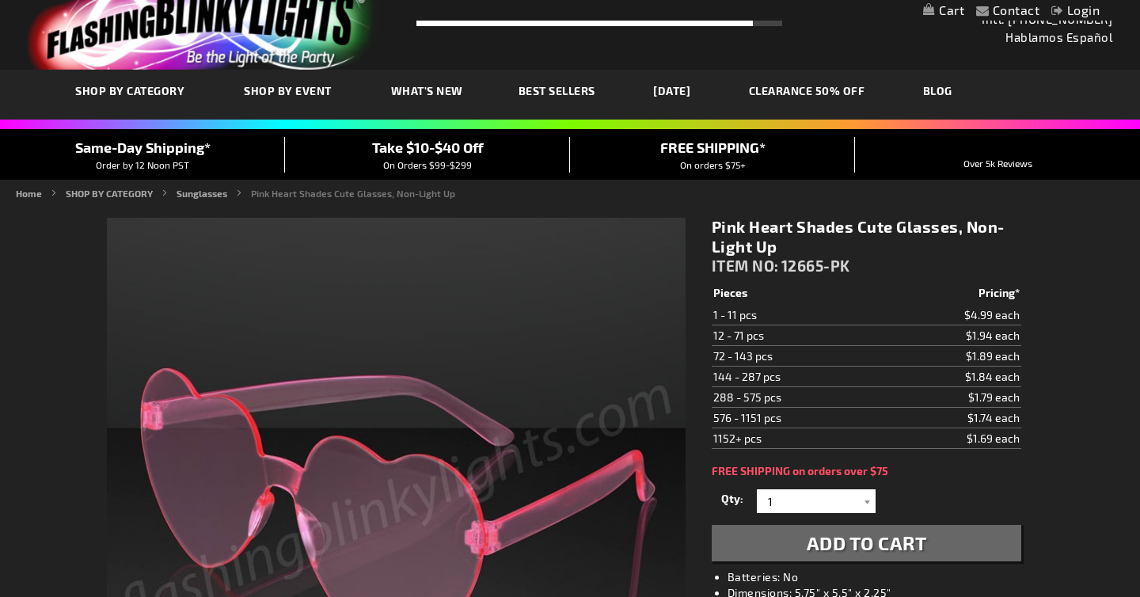
scroll to position [163, 0]
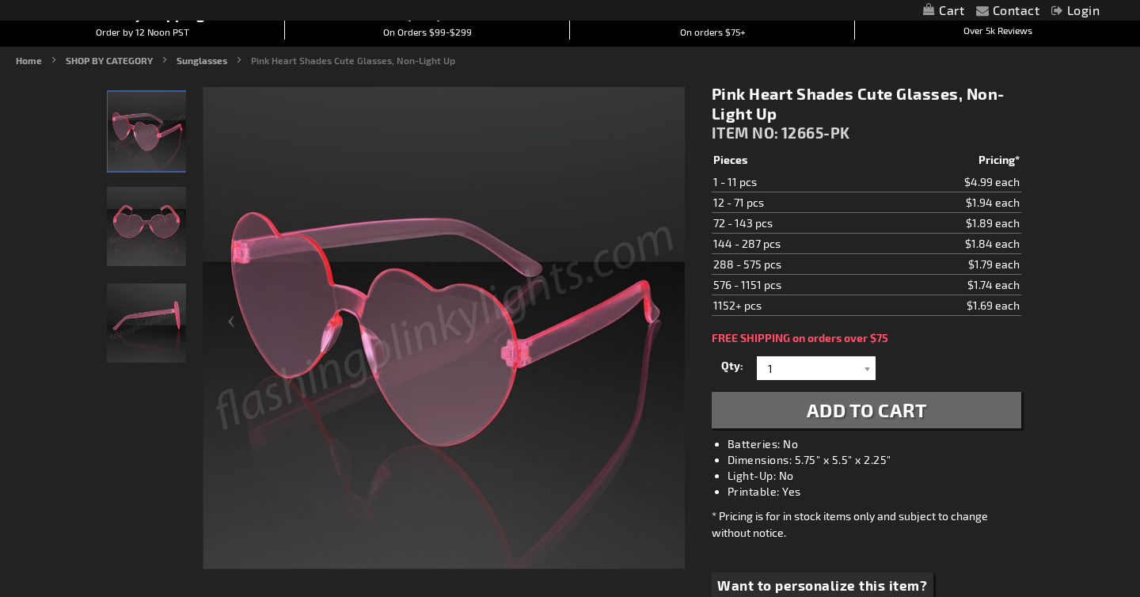
click at [177, 153] on img "Pink Heart Shades Cute Glasses" at bounding box center [147, 131] width 79 height 79
click at [173, 215] on img "Pink Heart Shades Cute Glasses" at bounding box center [146, 226] width 79 height 79
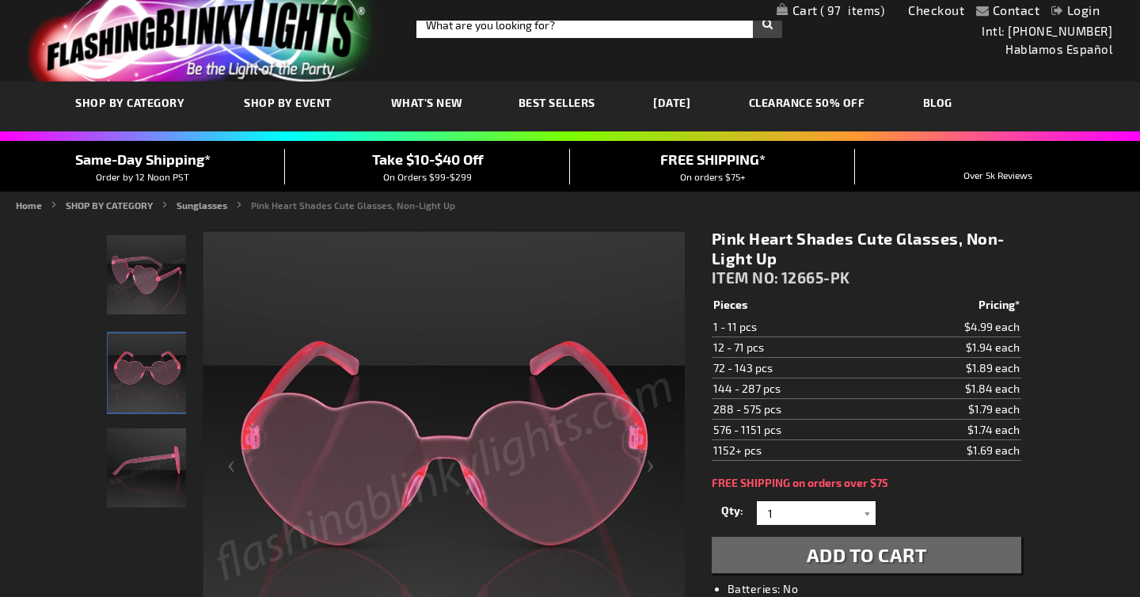
scroll to position [17, 0]
